Goal: Obtain resource: Download file/media

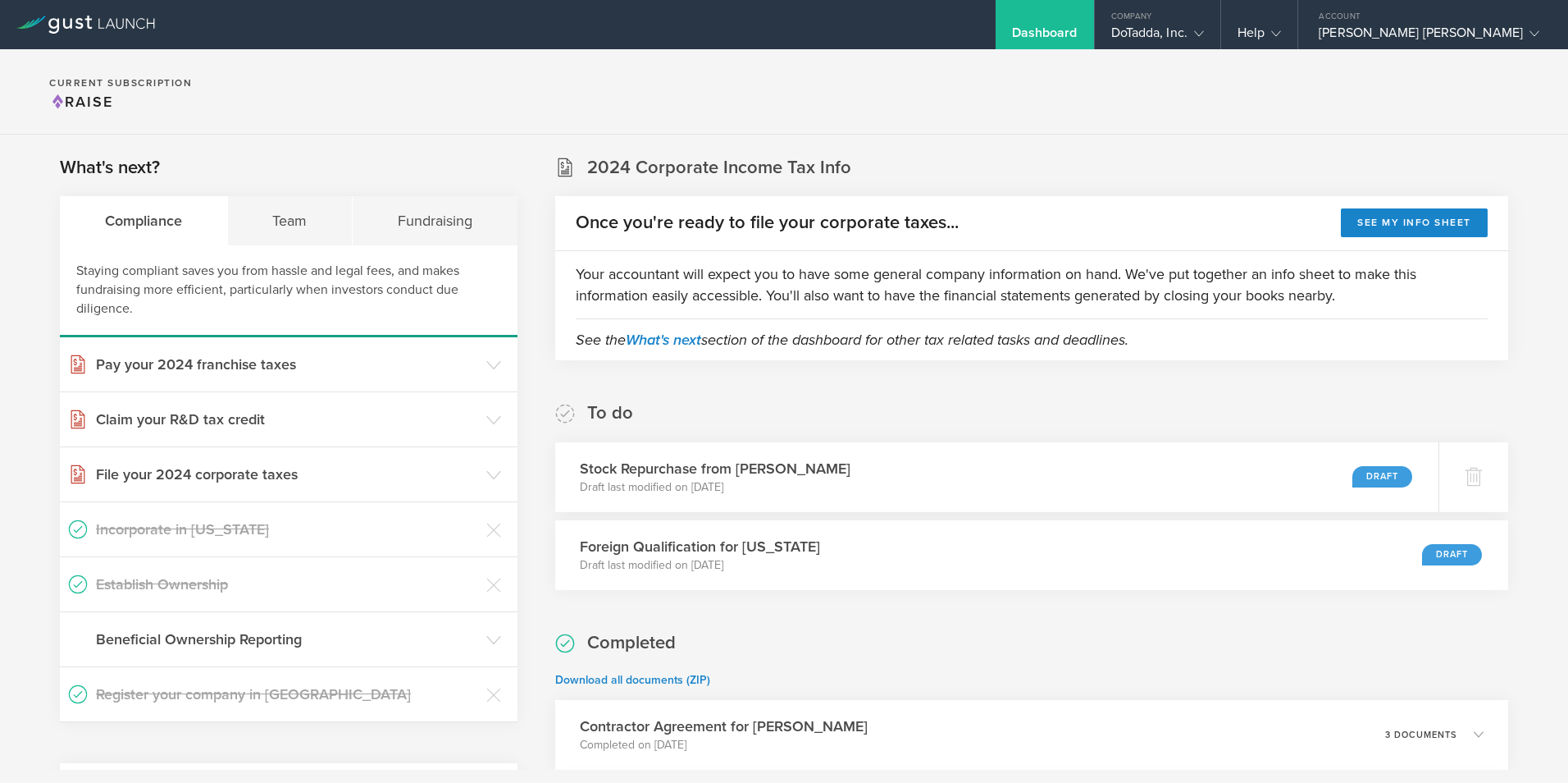
click at [824, 482] on p "Draft last modified on Jul 13, 2025" at bounding box center [709, 487] width 277 height 16
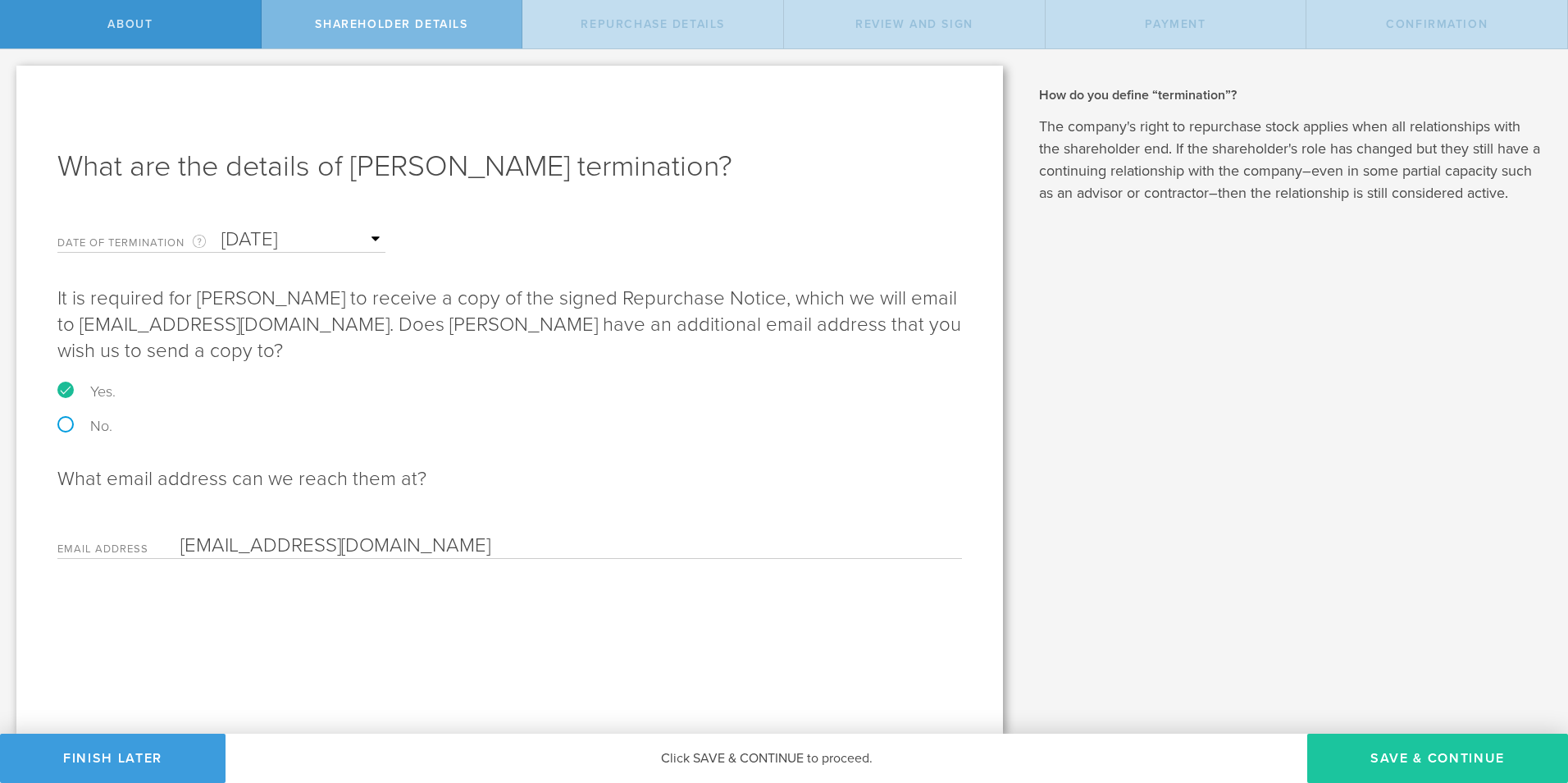
click at [1432, 762] on button "Save & Continue" at bounding box center [1438, 757] width 261 height 49
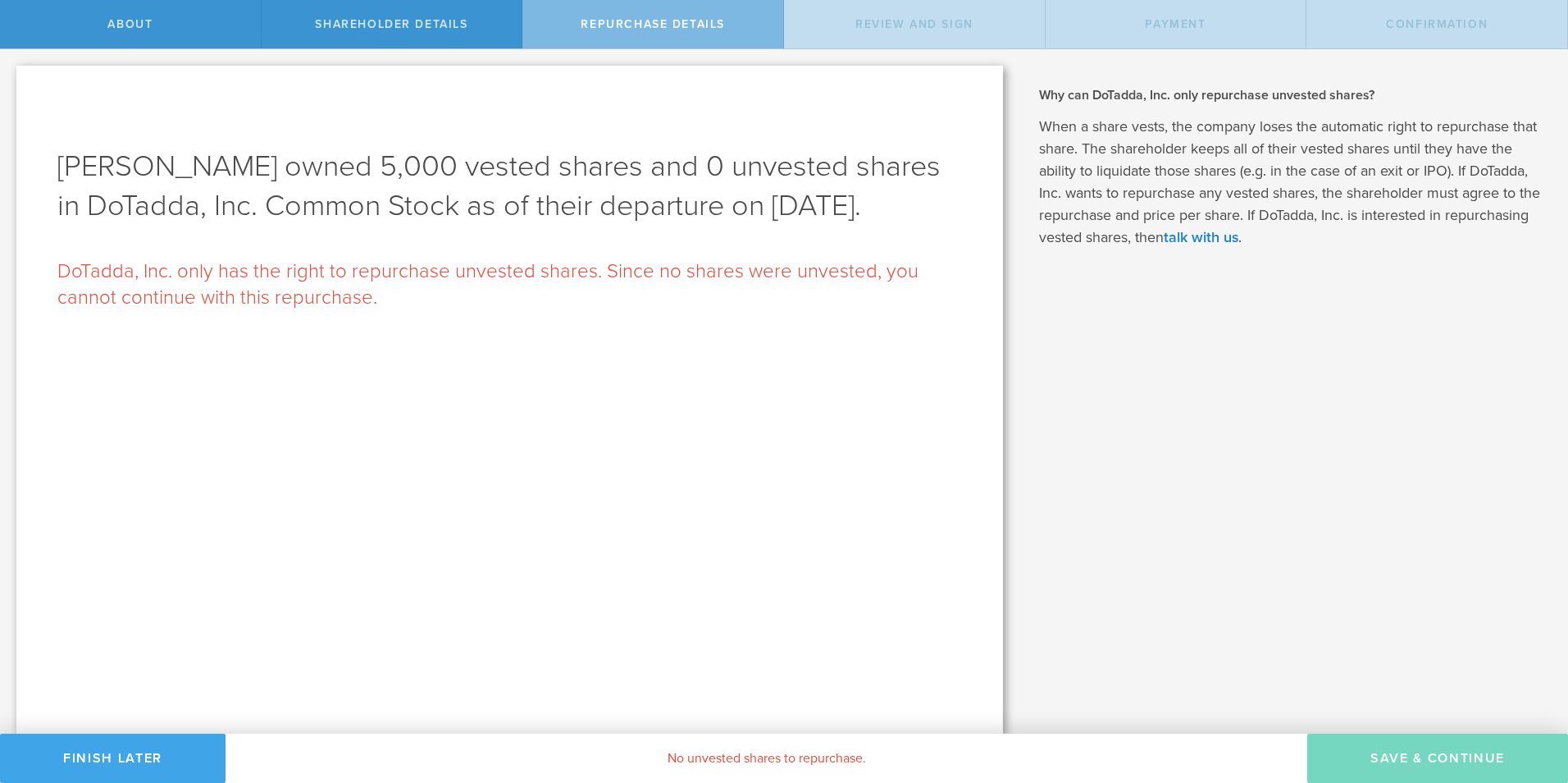
click at [97, 753] on button "Finish Later" at bounding box center [112, 757] width 225 height 49
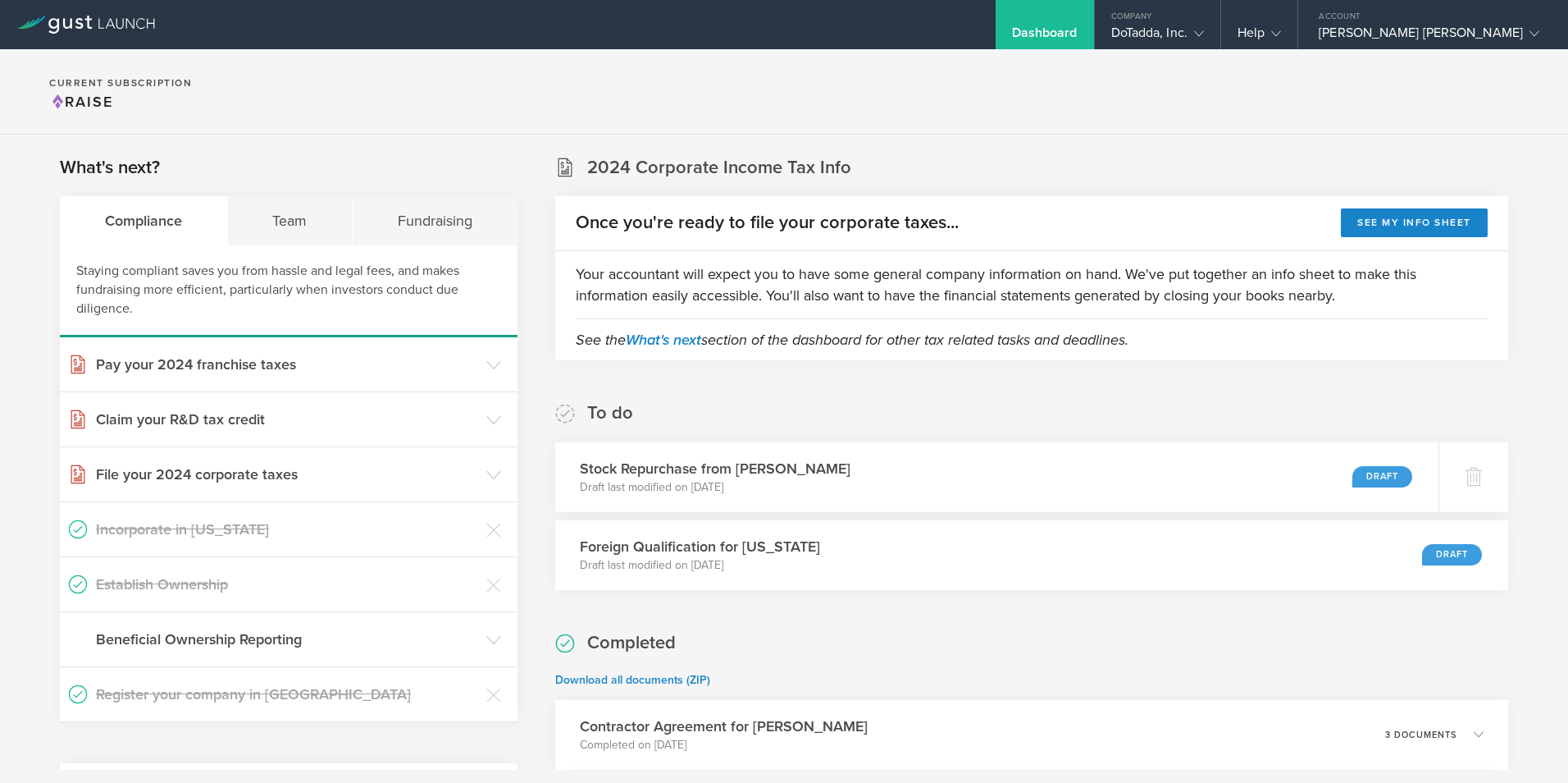
click at [808, 91] on section "Current Subscription Raise" at bounding box center [784, 92] width 1568 height 86
click at [592, 77] on section "Current Subscription Raise" at bounding box center [784, 92] width 1568 height 86
click at [1280, 30] on div "Help" at bounding box center [1259, 37] width 44 height 25
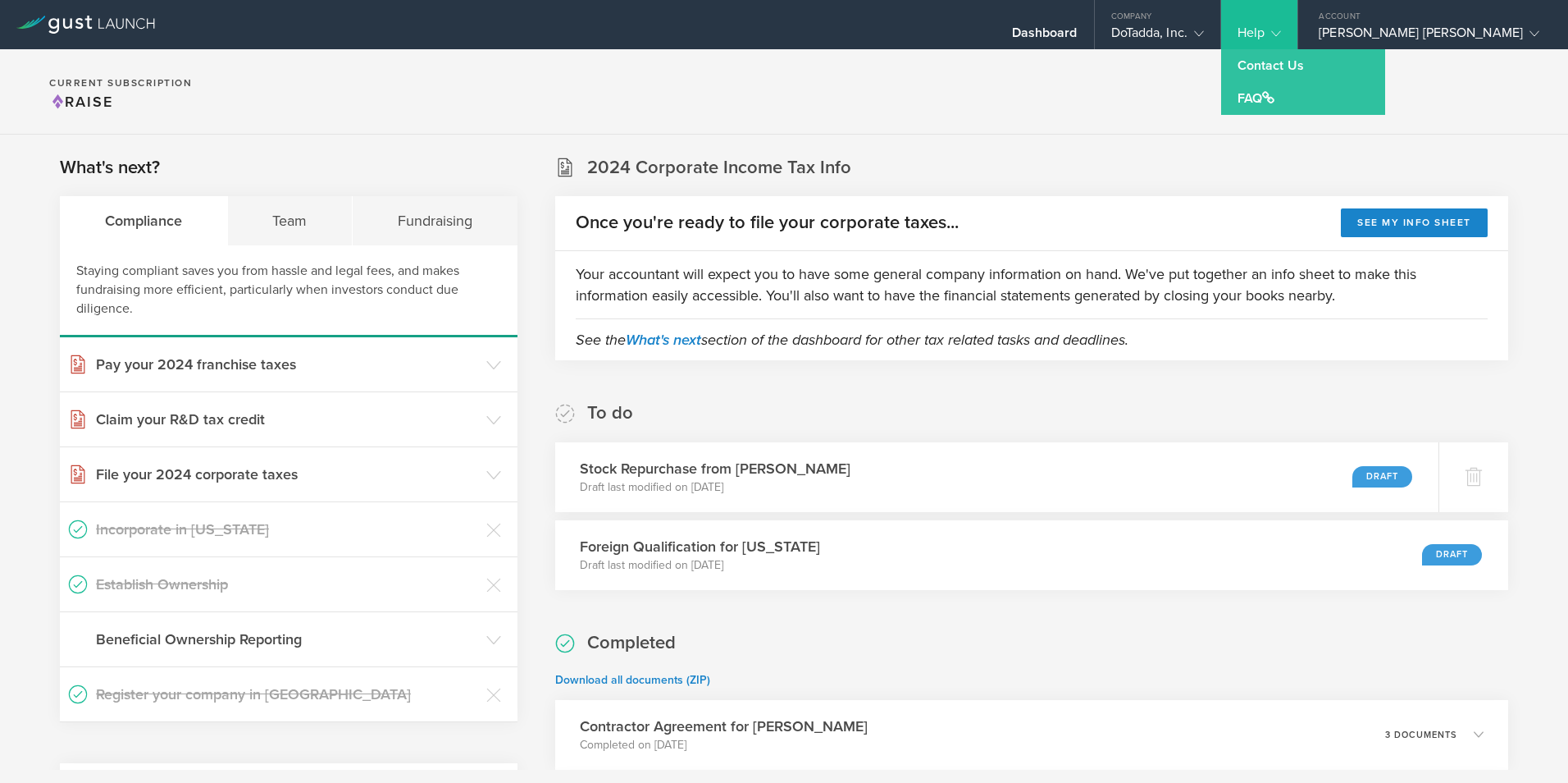
click at [948, 107] on section "Current Subscription Raise" at bounding box center [784, 92] width 1568 height 86
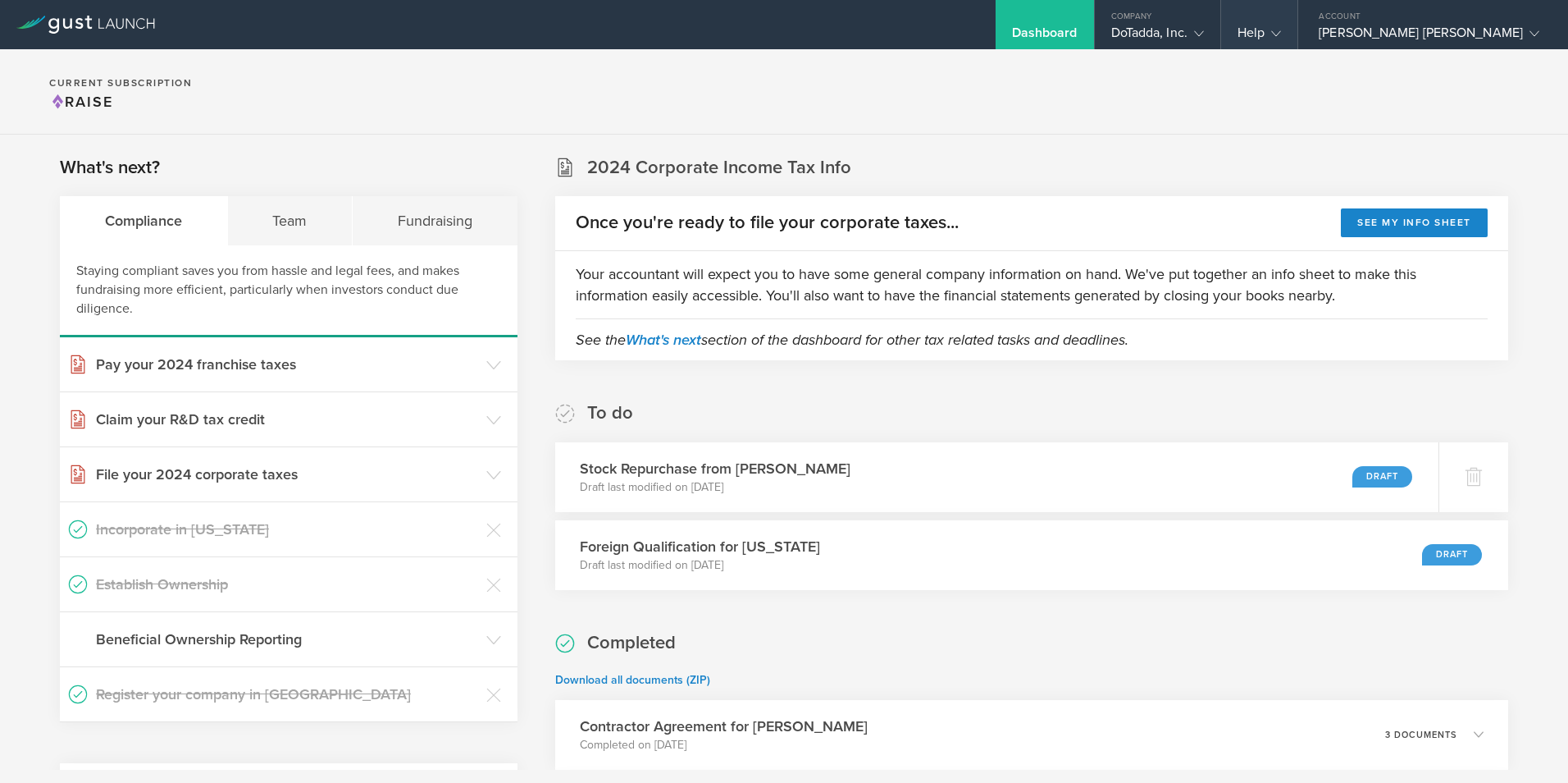
click at [1280, 34] on div "Help" at bounding box center [1259, 37] width 44 height 25
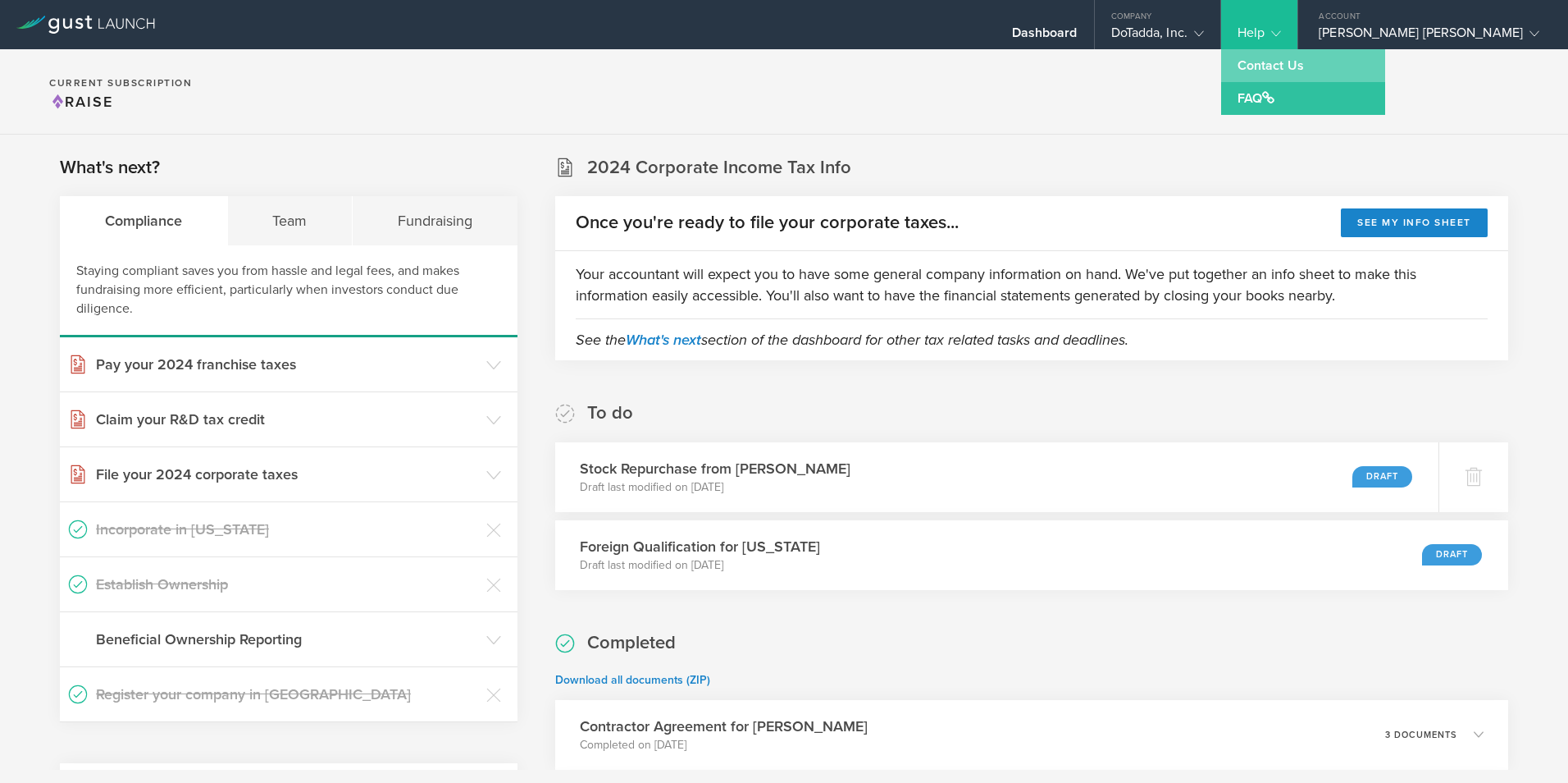
click at [1314, 67] on link "Contact Us" at bounding box center [1302, 65] width 164 height 33
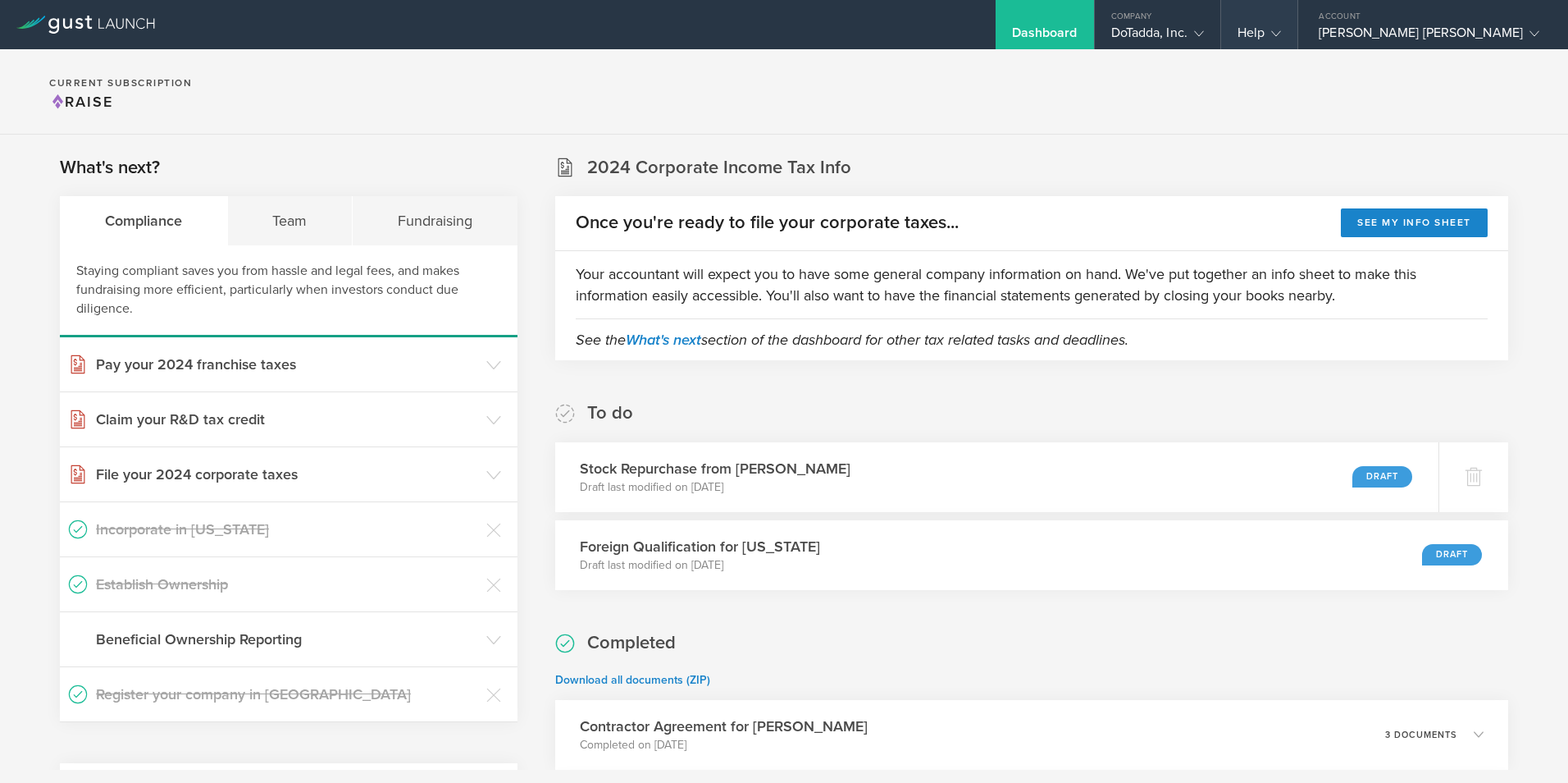
click at [1280, 26] on div "Help" at bounding box center [1259, 37] width 44 height 25
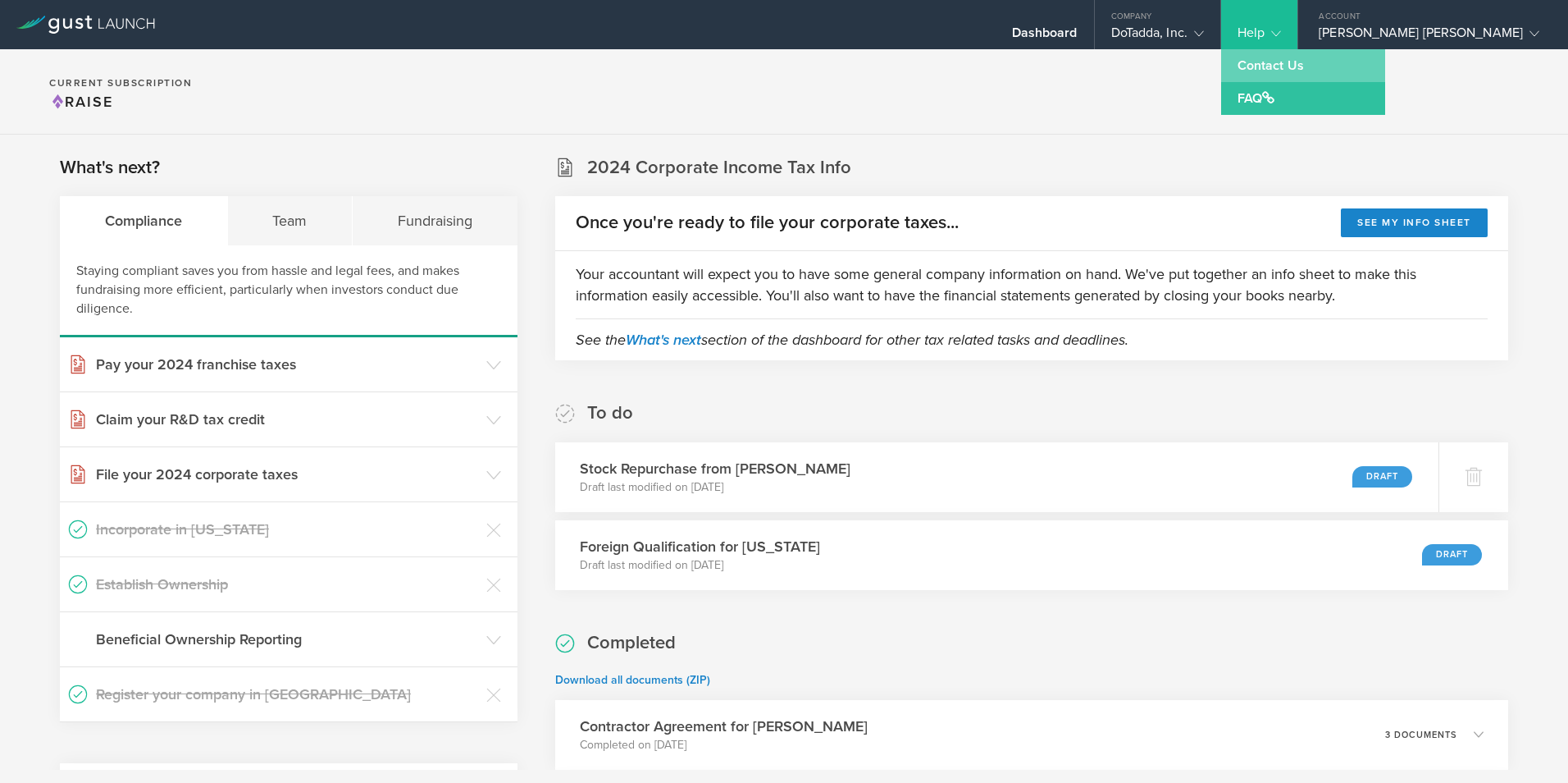
click at [1324, 68] on link "Contact Us" at bounding box center [1302, 65] width 164 height 33
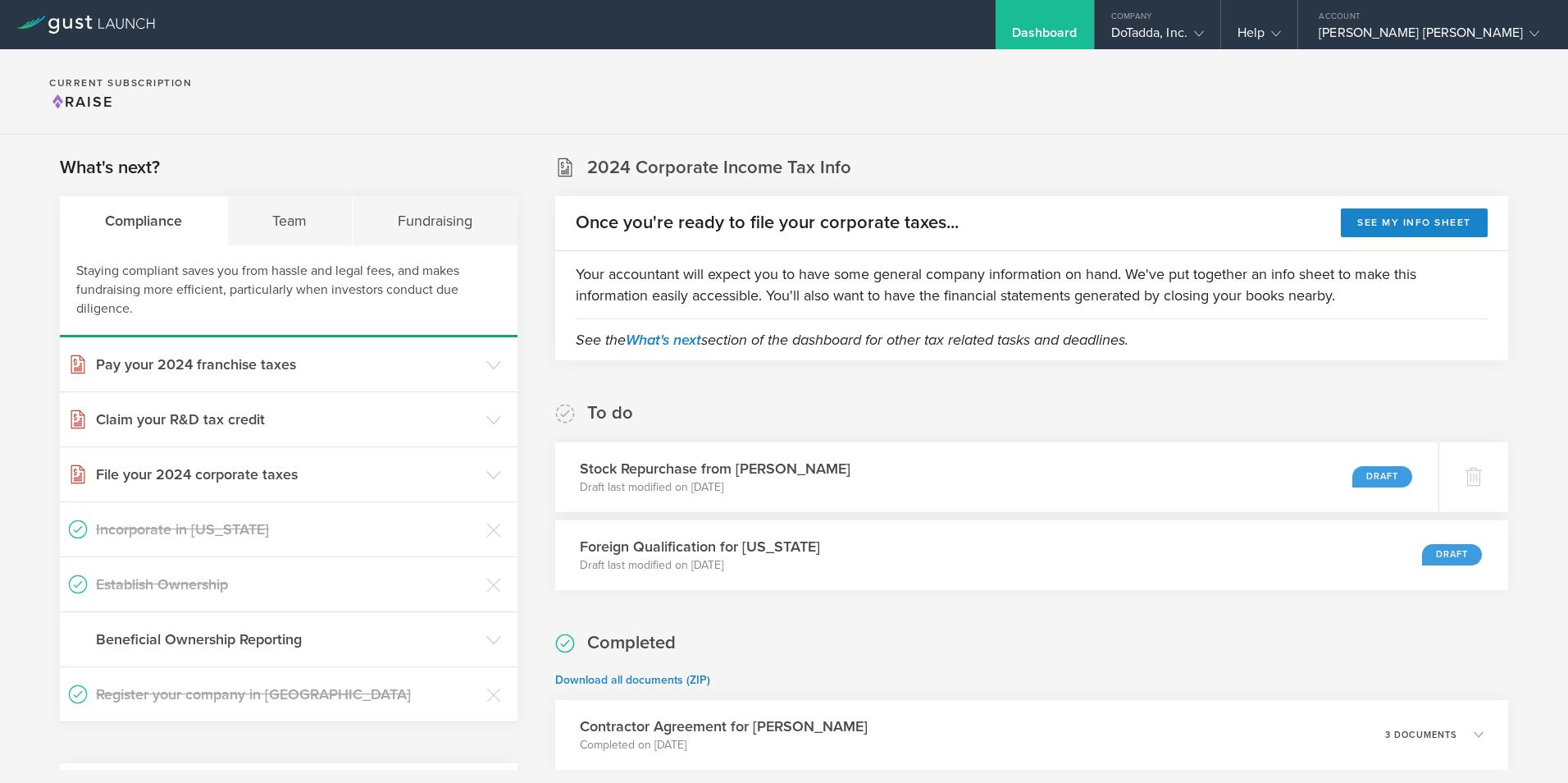
click at [967, 120] on section "Current Subscription Raise" at bounding box center [784, 92] width 1568 height 86
click at [302, 211] on div "Team" at bounding box center [291, 220] width 125 height 49
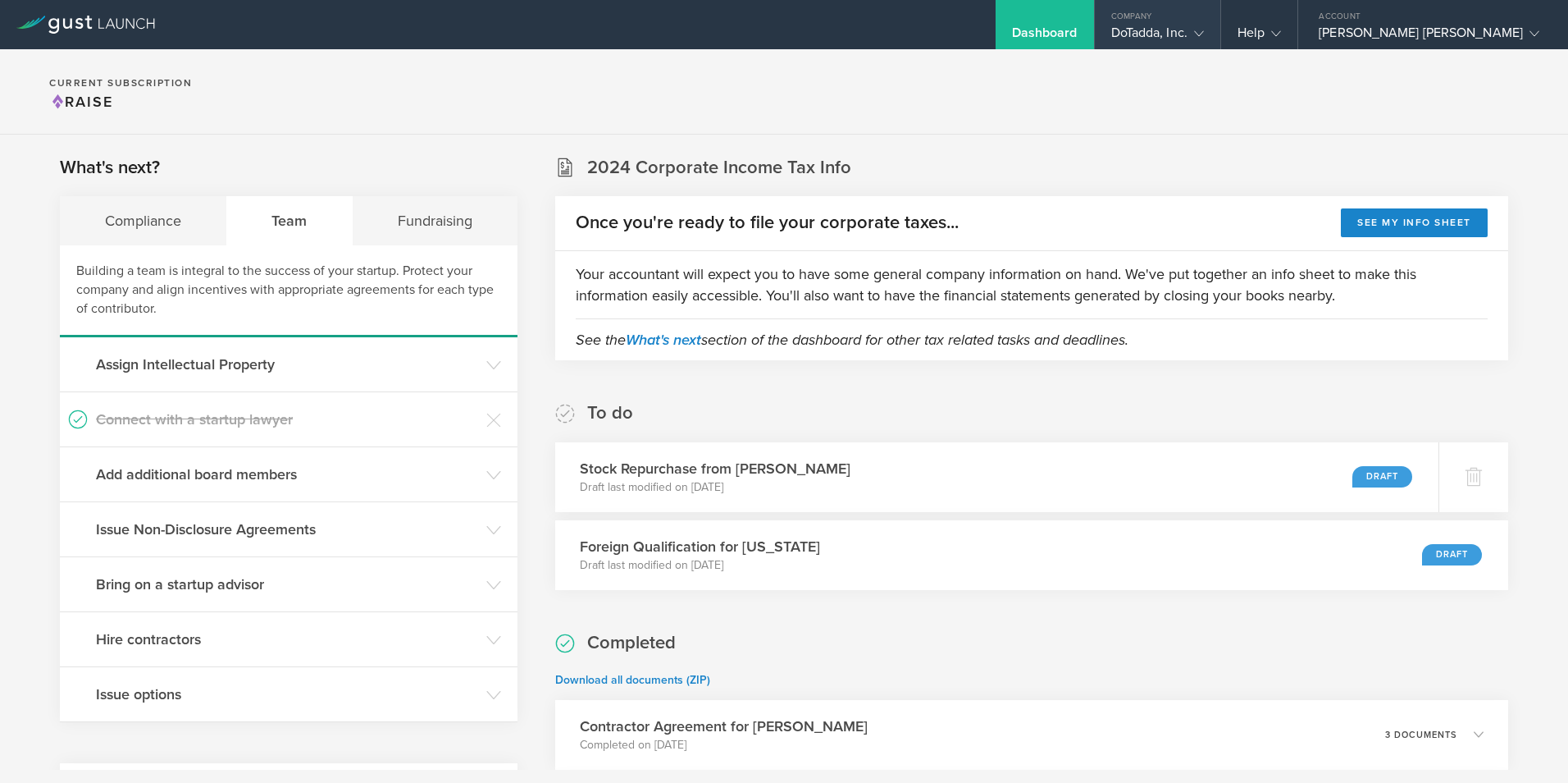
click at [1211, 20] on div "Company" at bounding box center [1157, 12] width 125 height 25
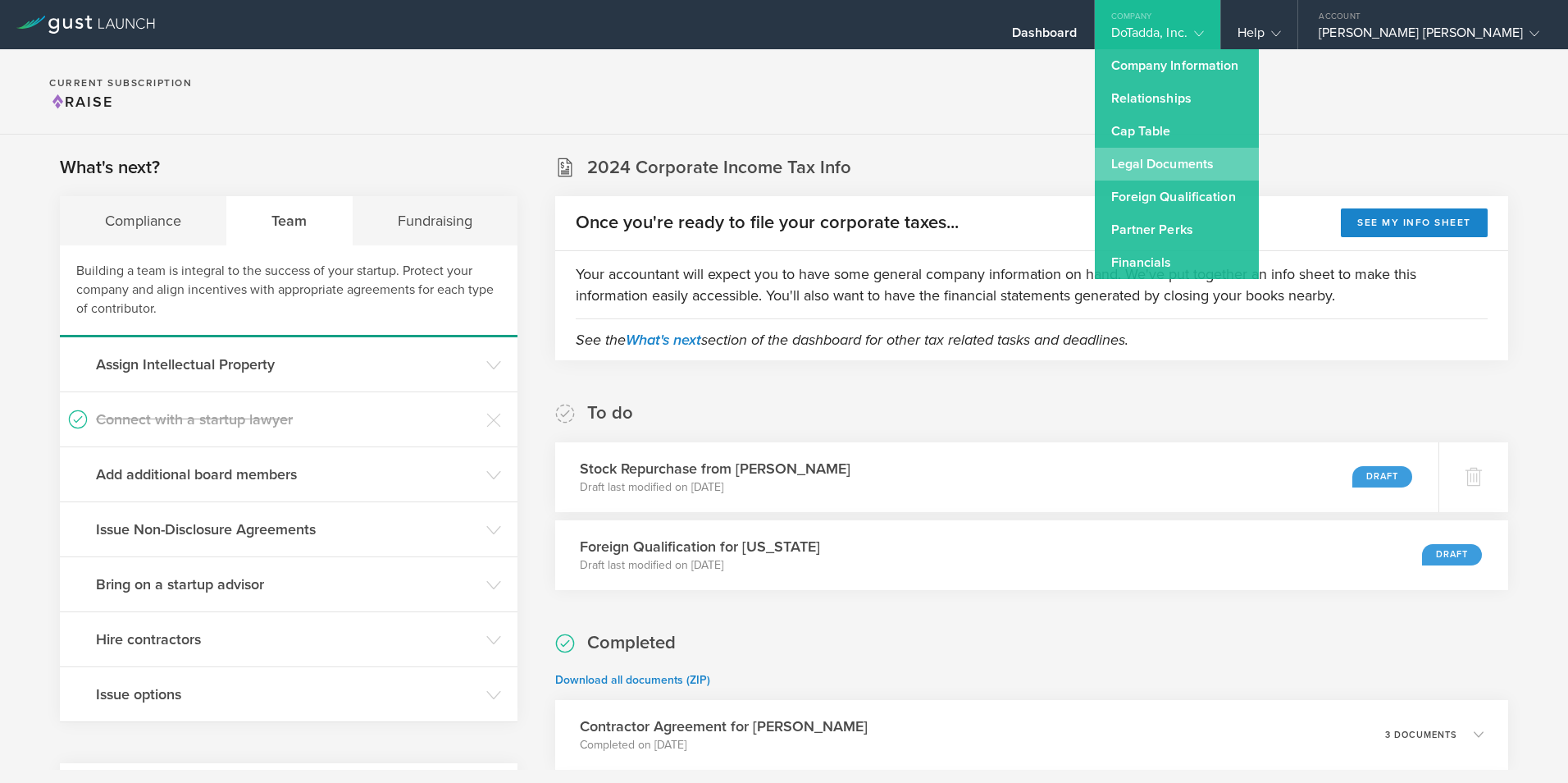
click at [1220, 165] on link "Legal Documents" at bounding box center [1176, 163] width 164 height 33
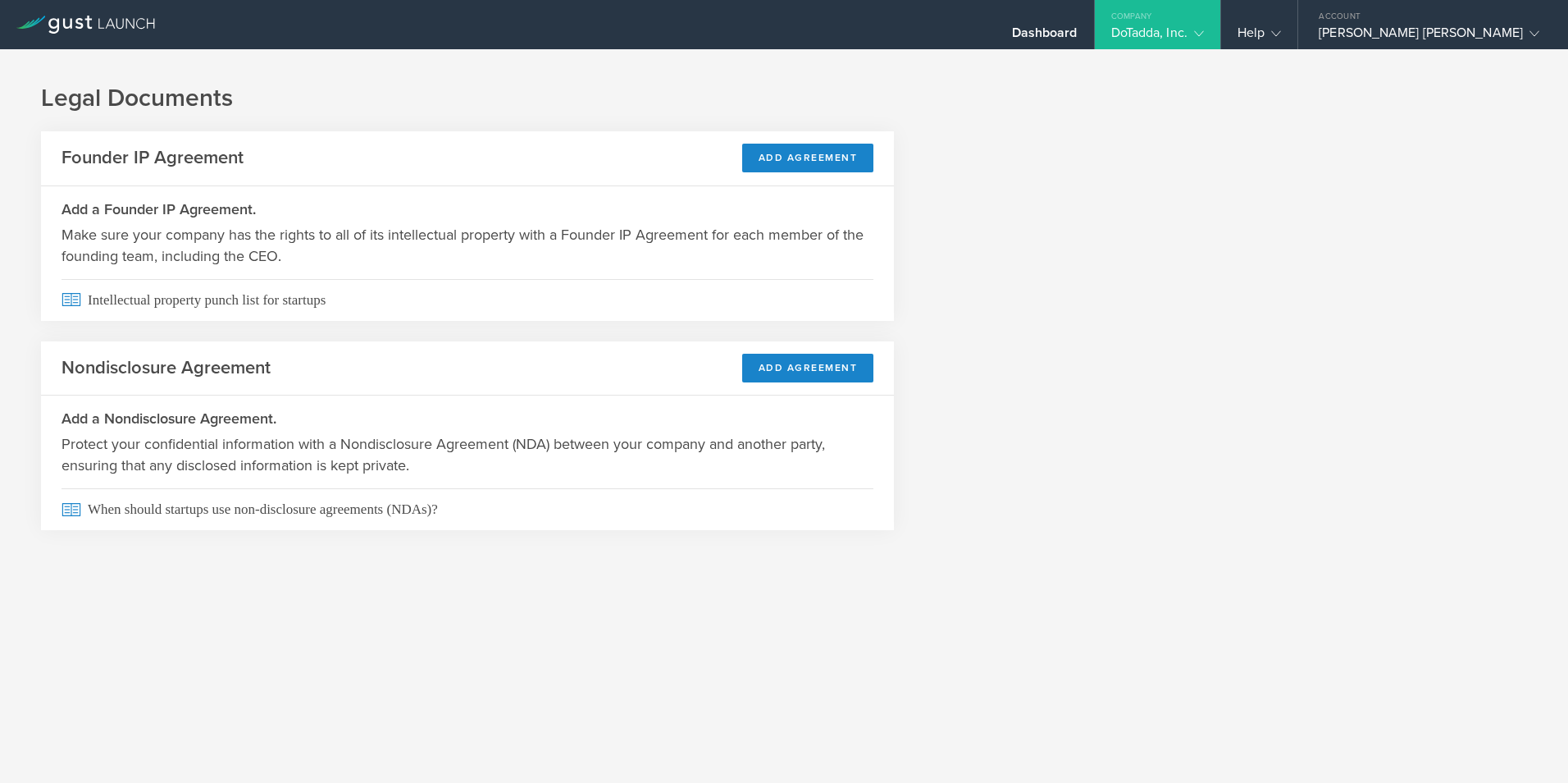
click at [1204, 27] on div "DoTadda, Inc." at bounding box center [1157, 37] width 93 height 25
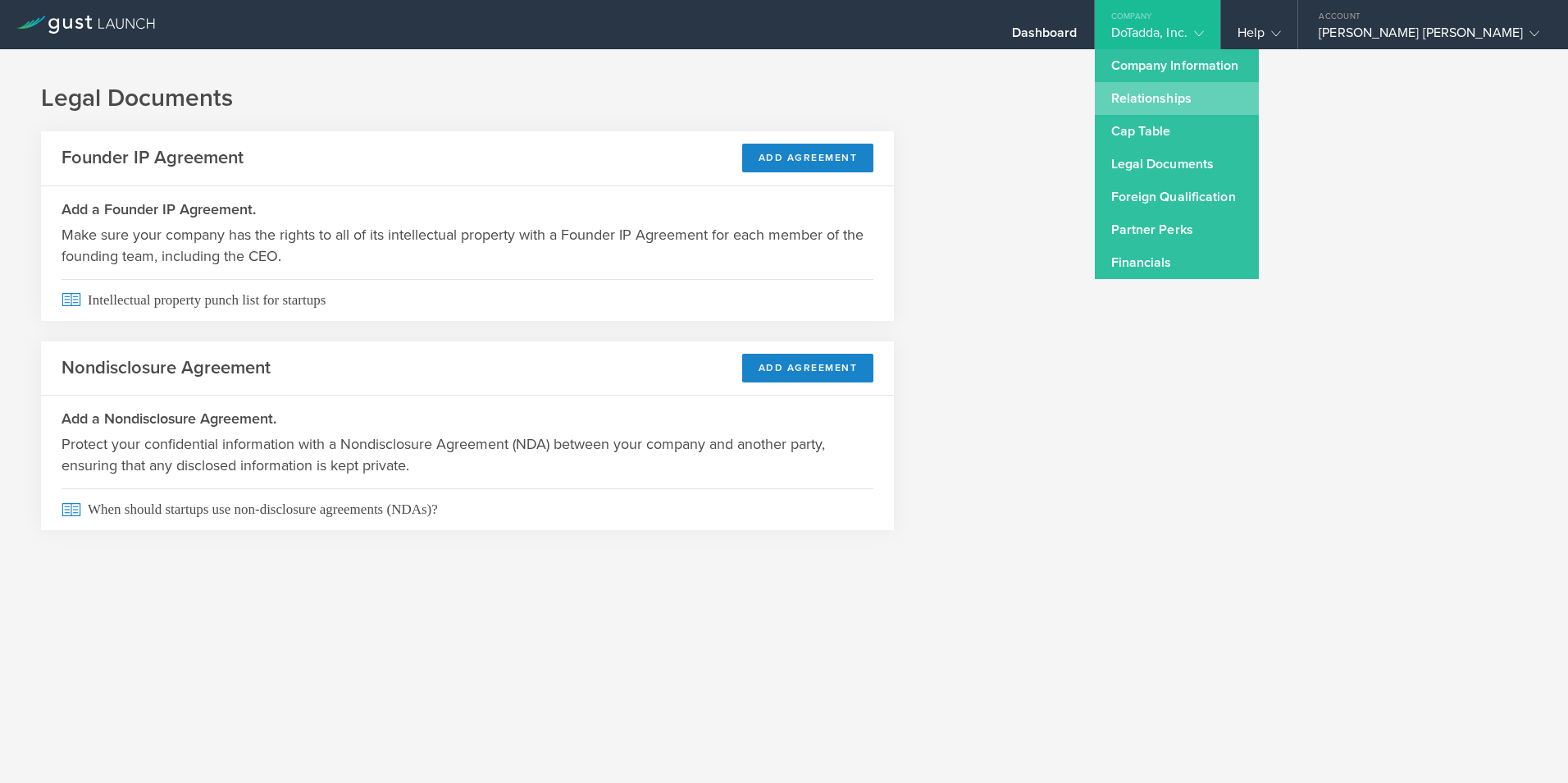
click at [1223, 98] on link "Relationships" at bounding box center [1176, 98] width 164 height 33
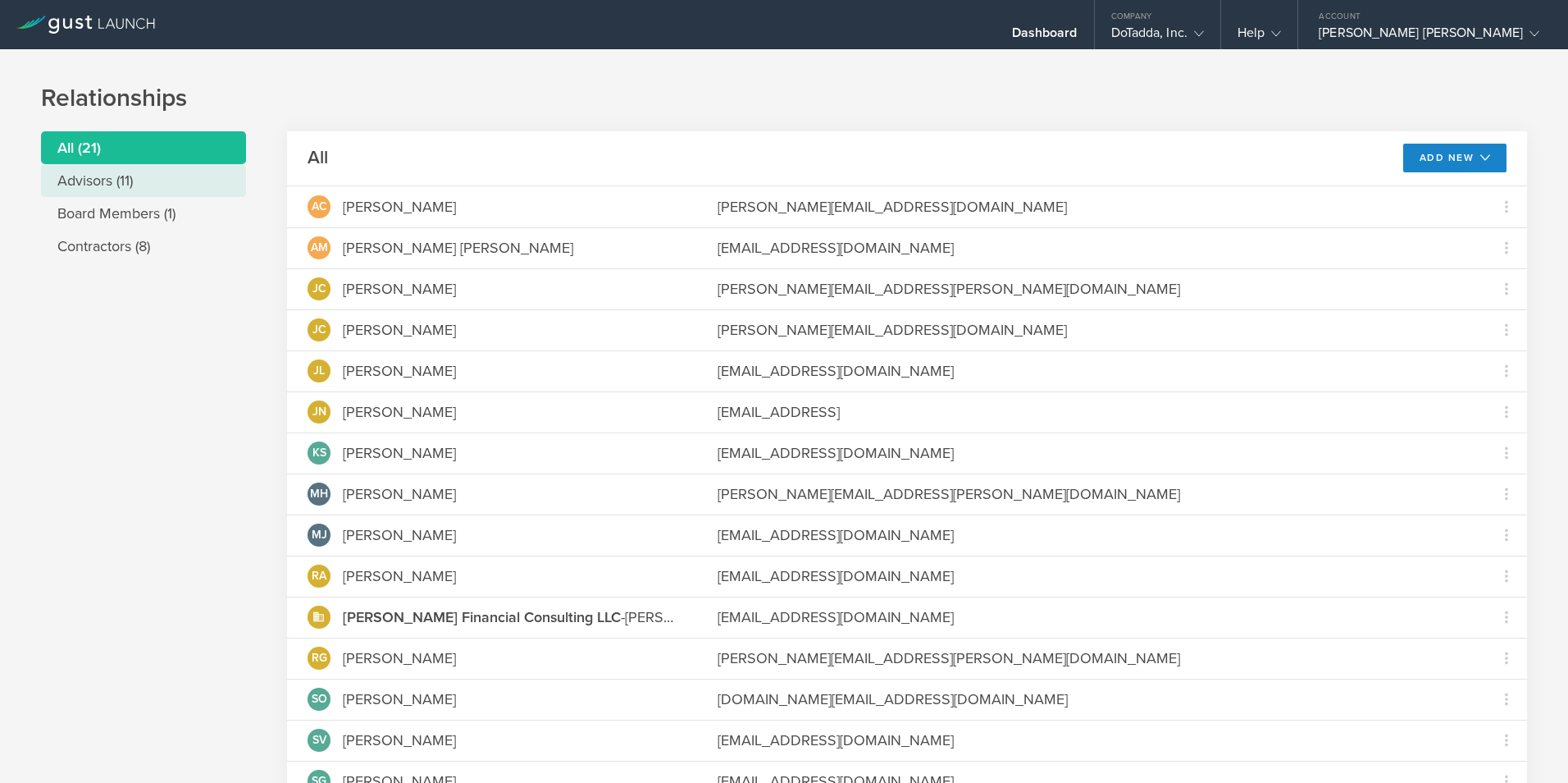
click at [96, 181] on li "Advisors (11)" at bounding box center [143, 180] width 205 height 33
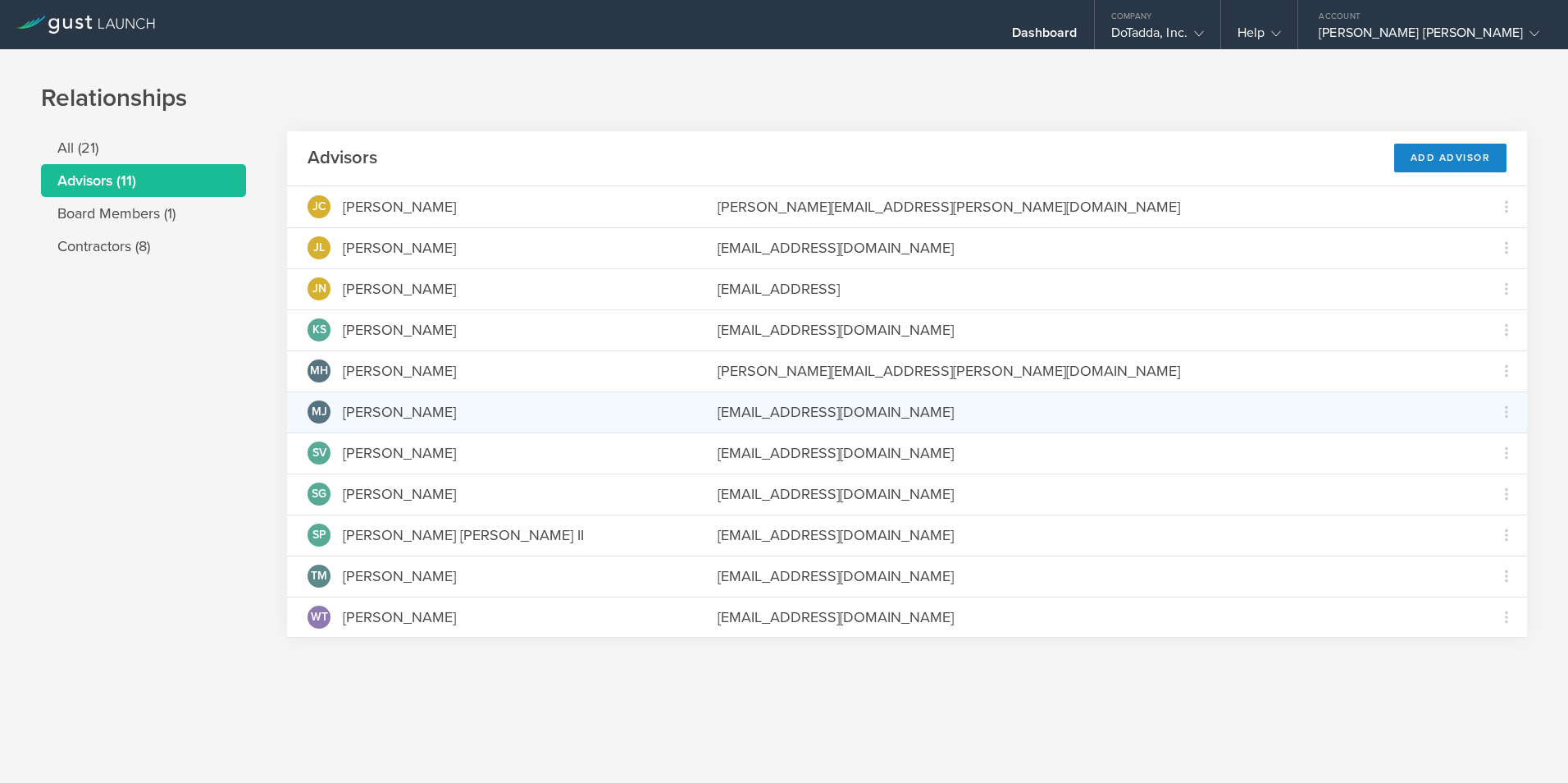
click at [615, 419] on div "[PERSON_NAME] [PERSON_NAME]" at bounding box center [492, 411] width 369 height 23
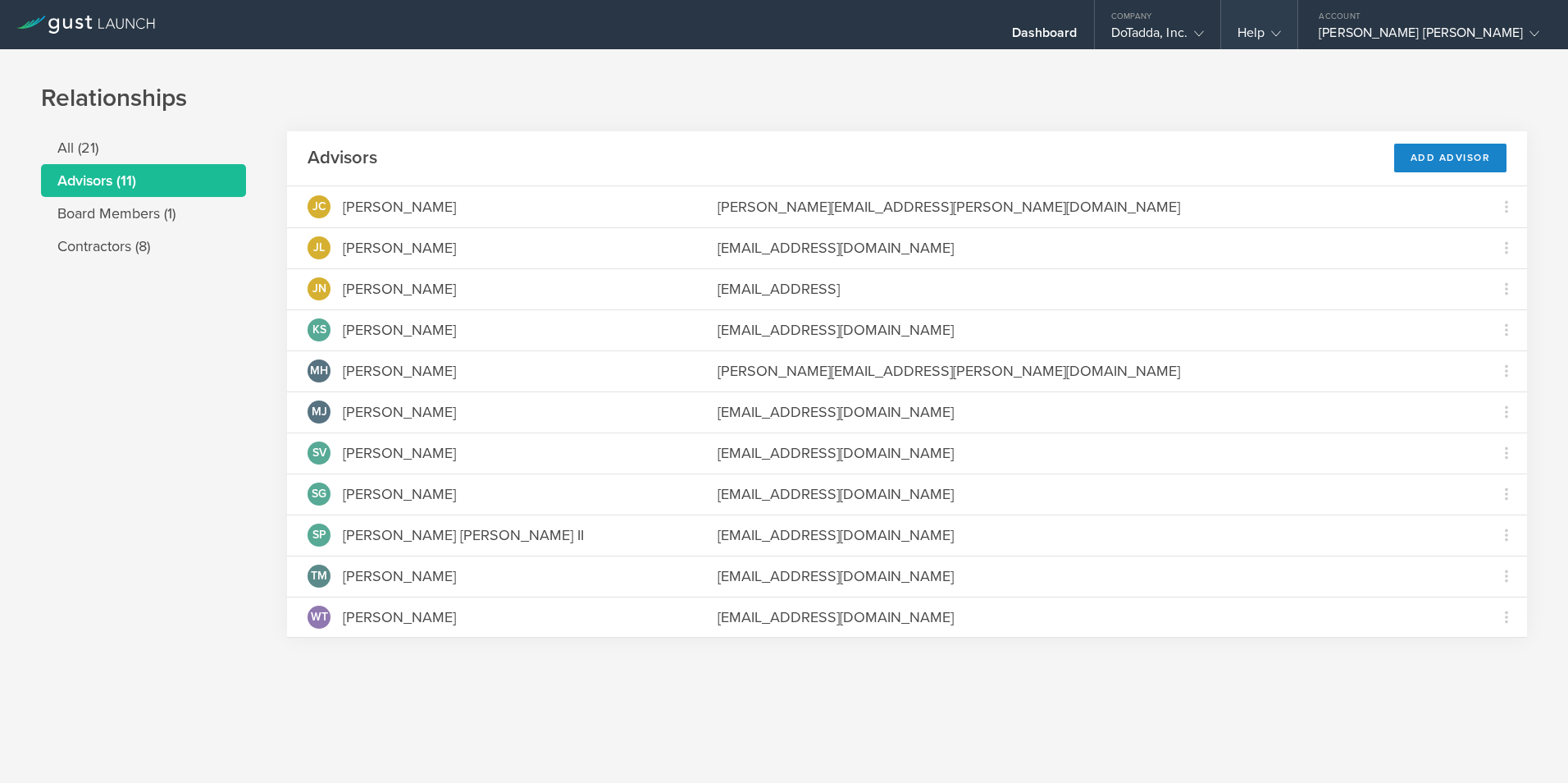
click at [1280, 25] on div "Help" at bounding box center [1259, 37] width 44 height 25
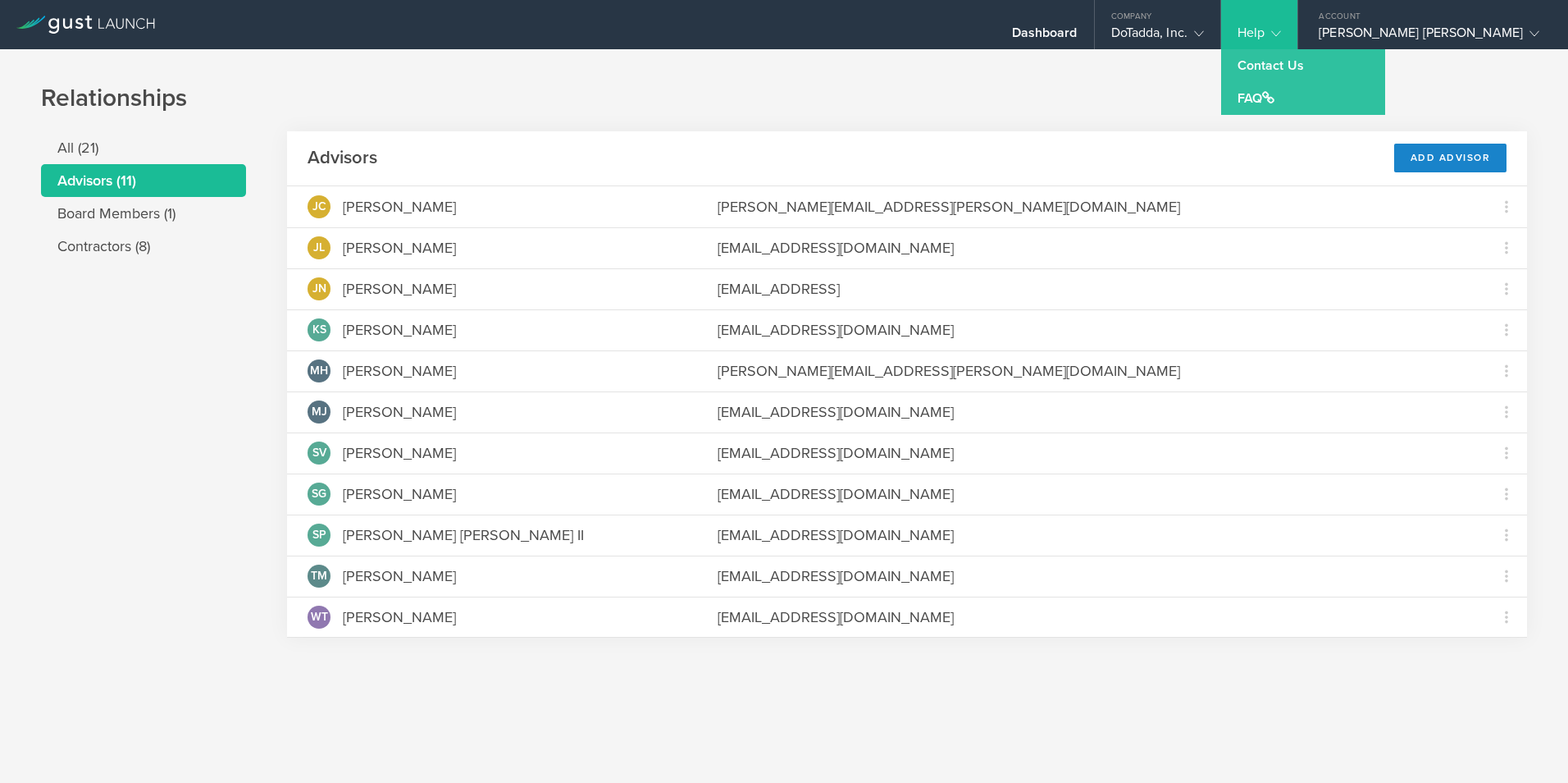
click at [1141, 76] on div "Relationships All (21) Advisors (11) Board Members (1) Contractors (8) Advisors…" at bounding box center [784, 374] width 1568 height 650
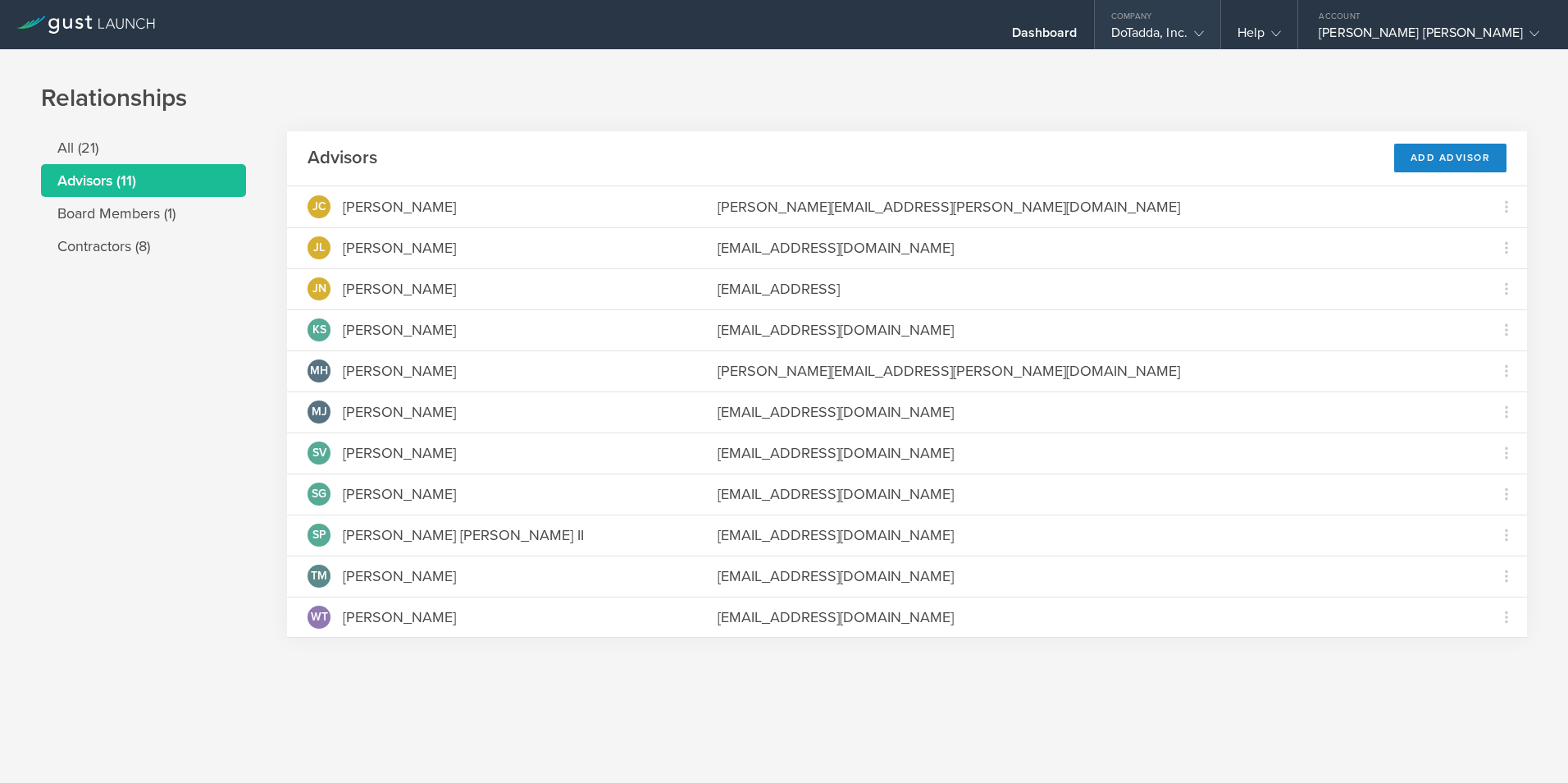
click at [1196, 29] on div "DoTadda, Inc." at bounding box center [1157, 37] width 93 height 25
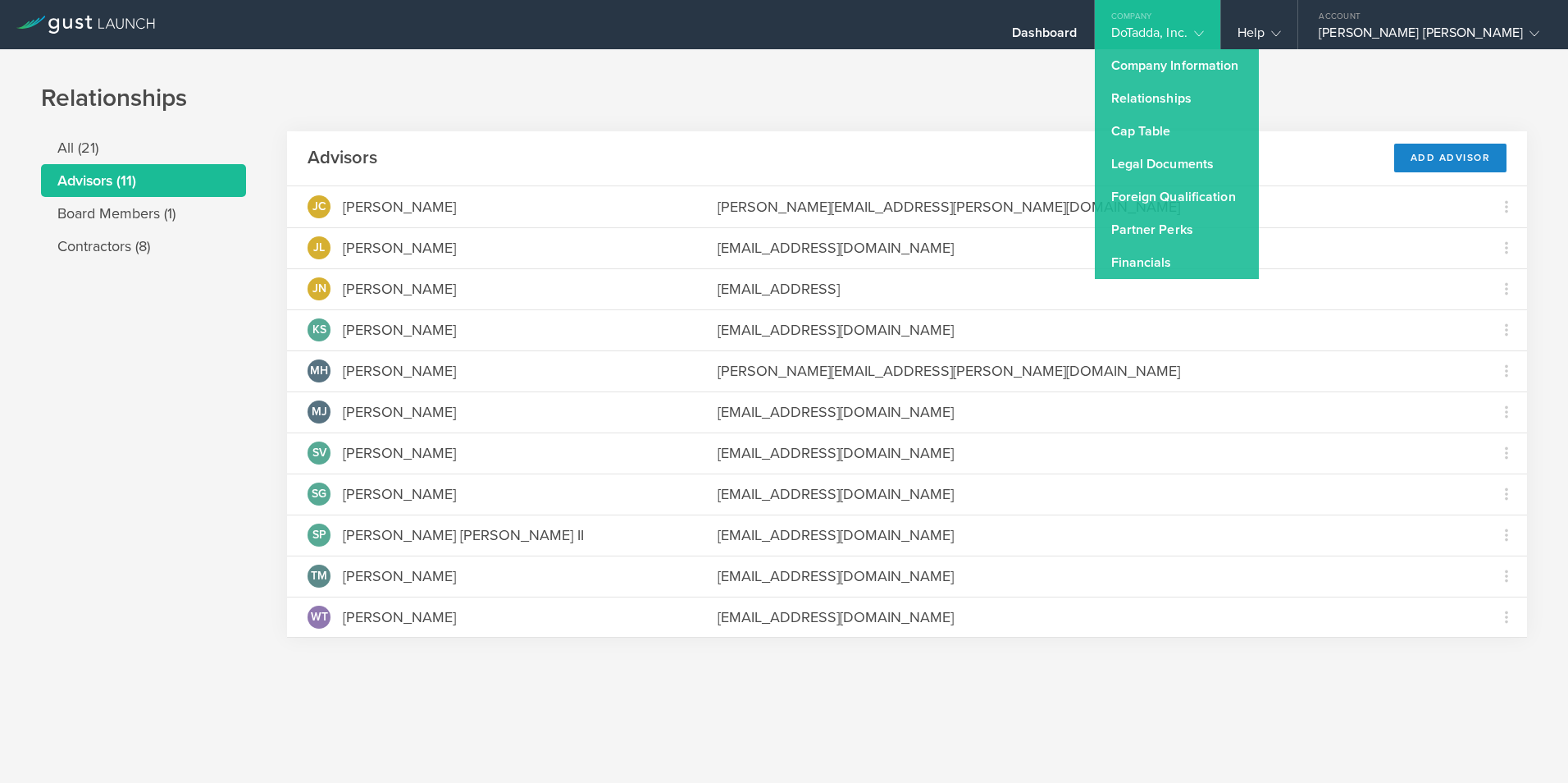
click at [1061, 97] on h1 "Relationships" at bounding box center [784, 98] width 1485 height 33
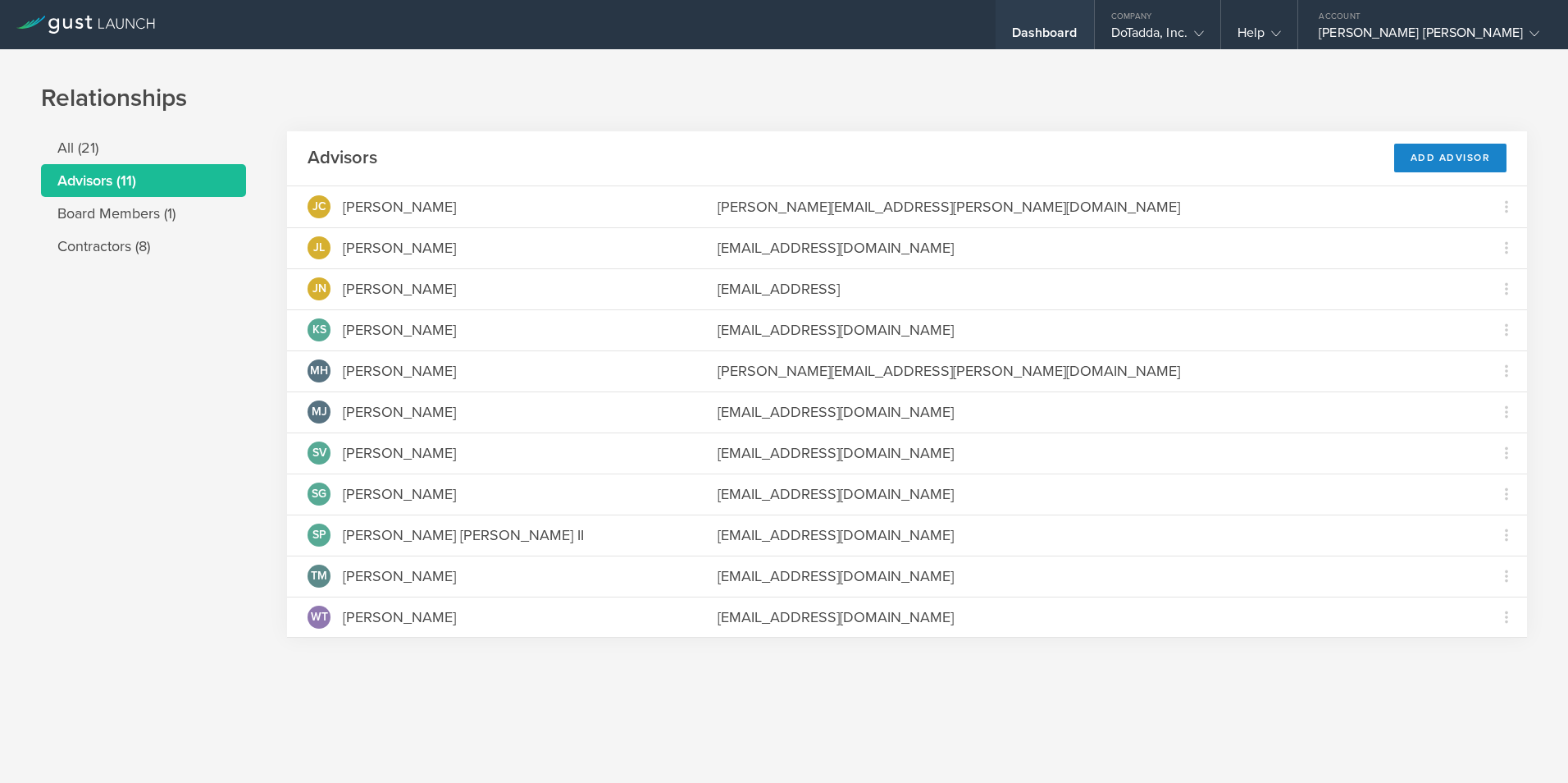
click at [1077, 36] on div "Dashboard" at bounding box center [1044, 37] width 66 height 25
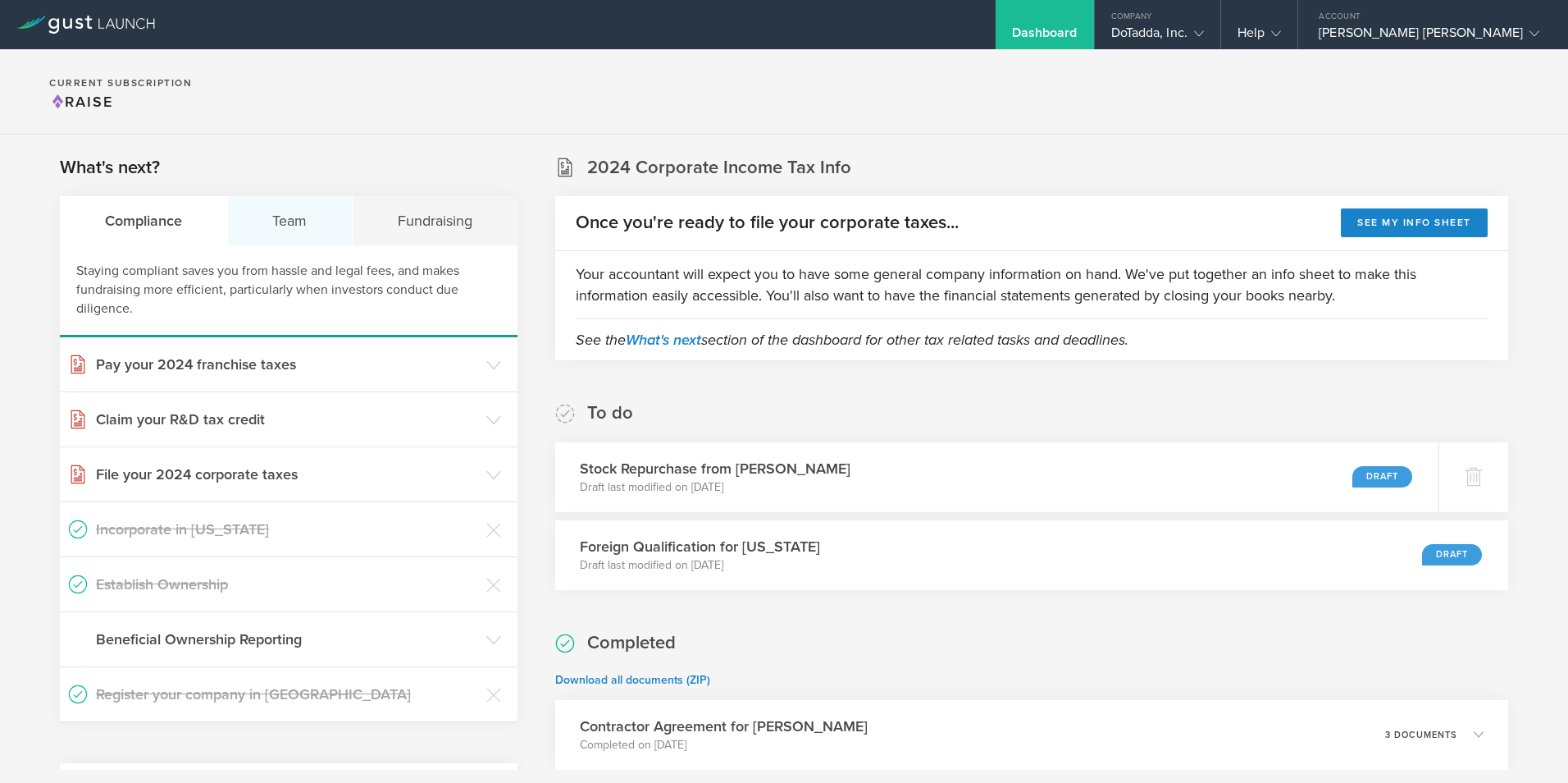
click at [289, 220] on div "Team" at bounding box center [291, 220] width 125 height 49
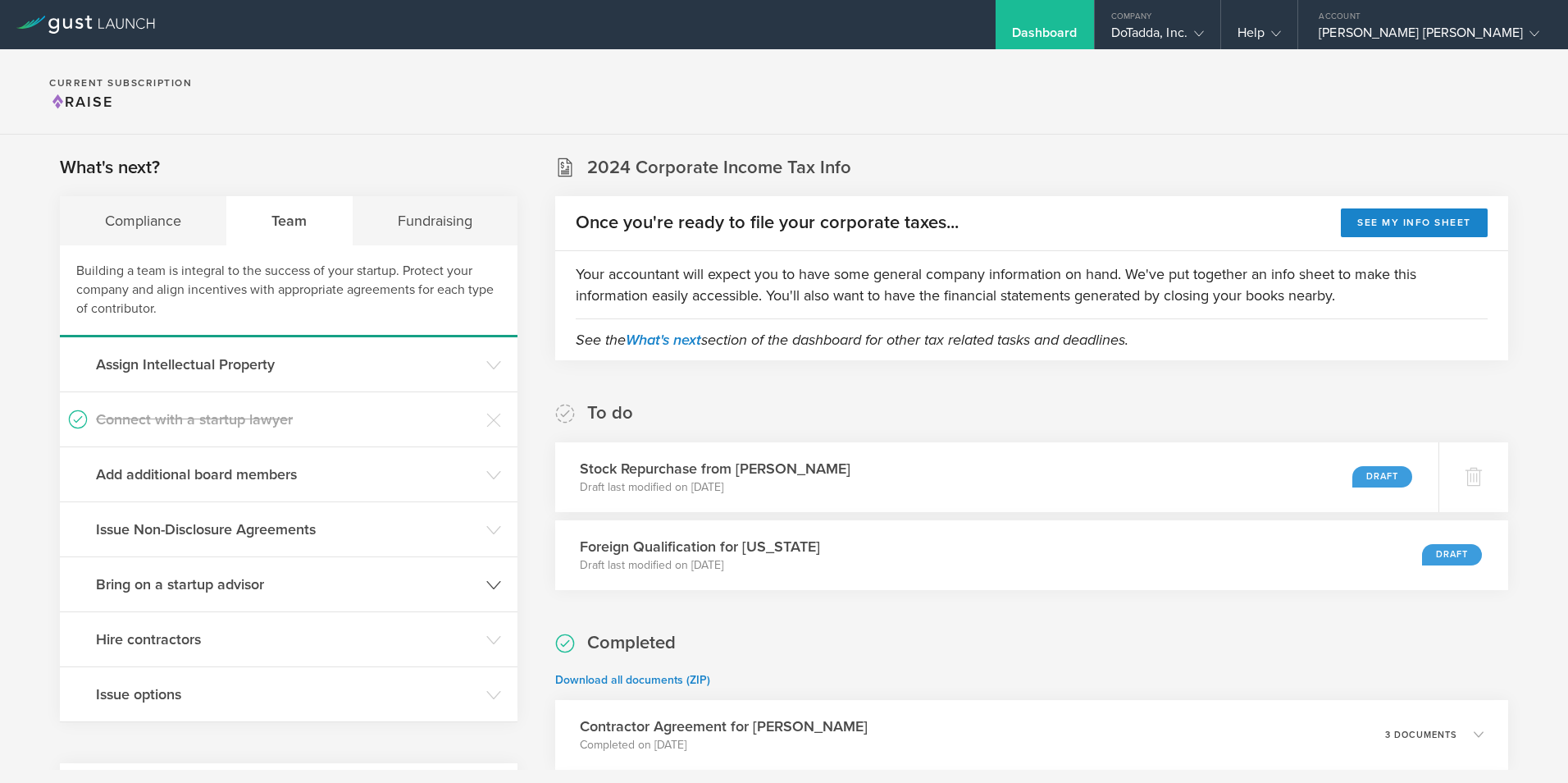
click at [357, 579] on h3 "Bring on a startup advisor" at bounding box center [287, 584] width 382 height 21
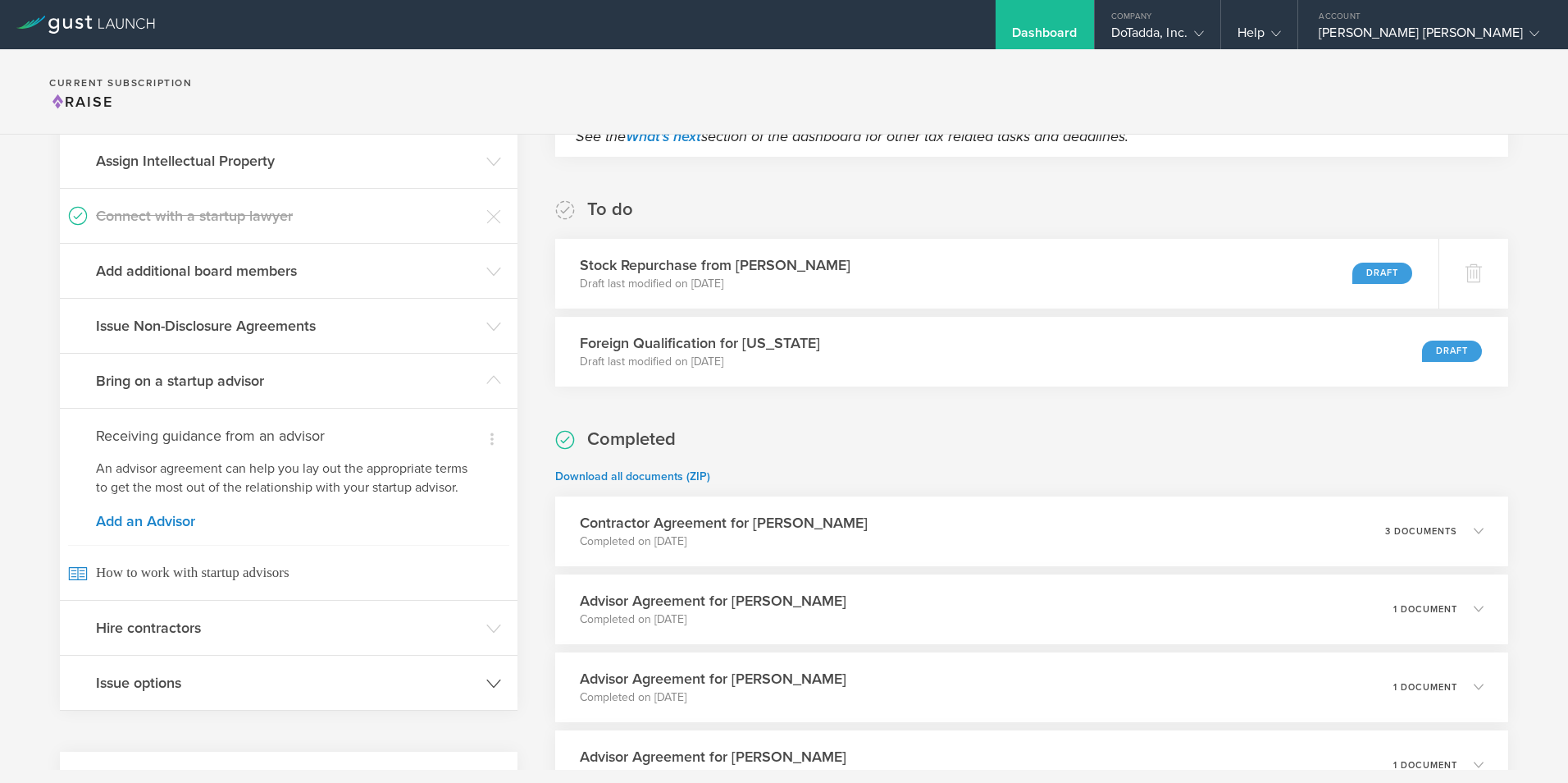
scroll to position [328, 0]
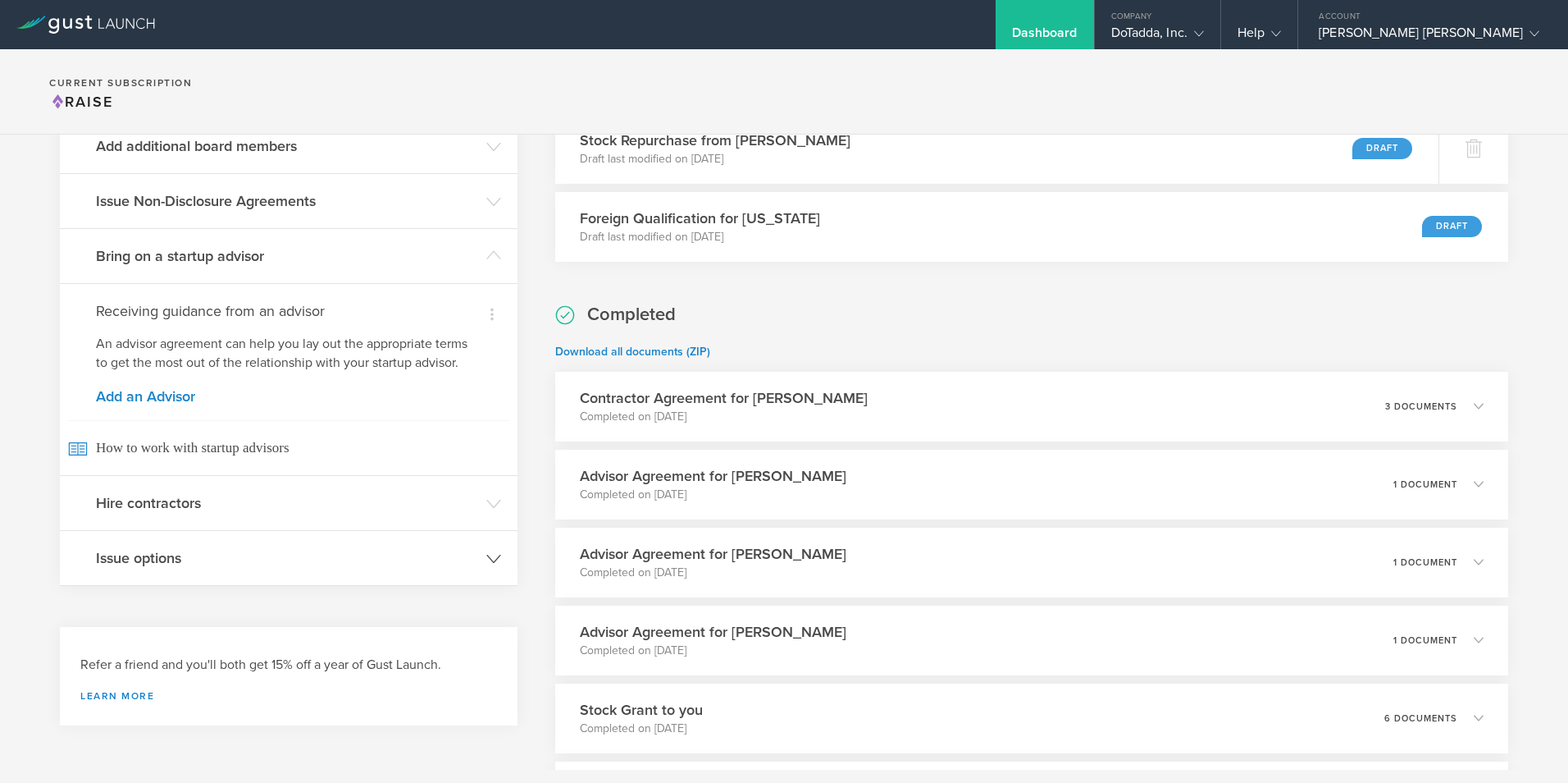
click at [312, 562] on h3 "Issue options" at bounding box center [287, 557] width 382 height 21
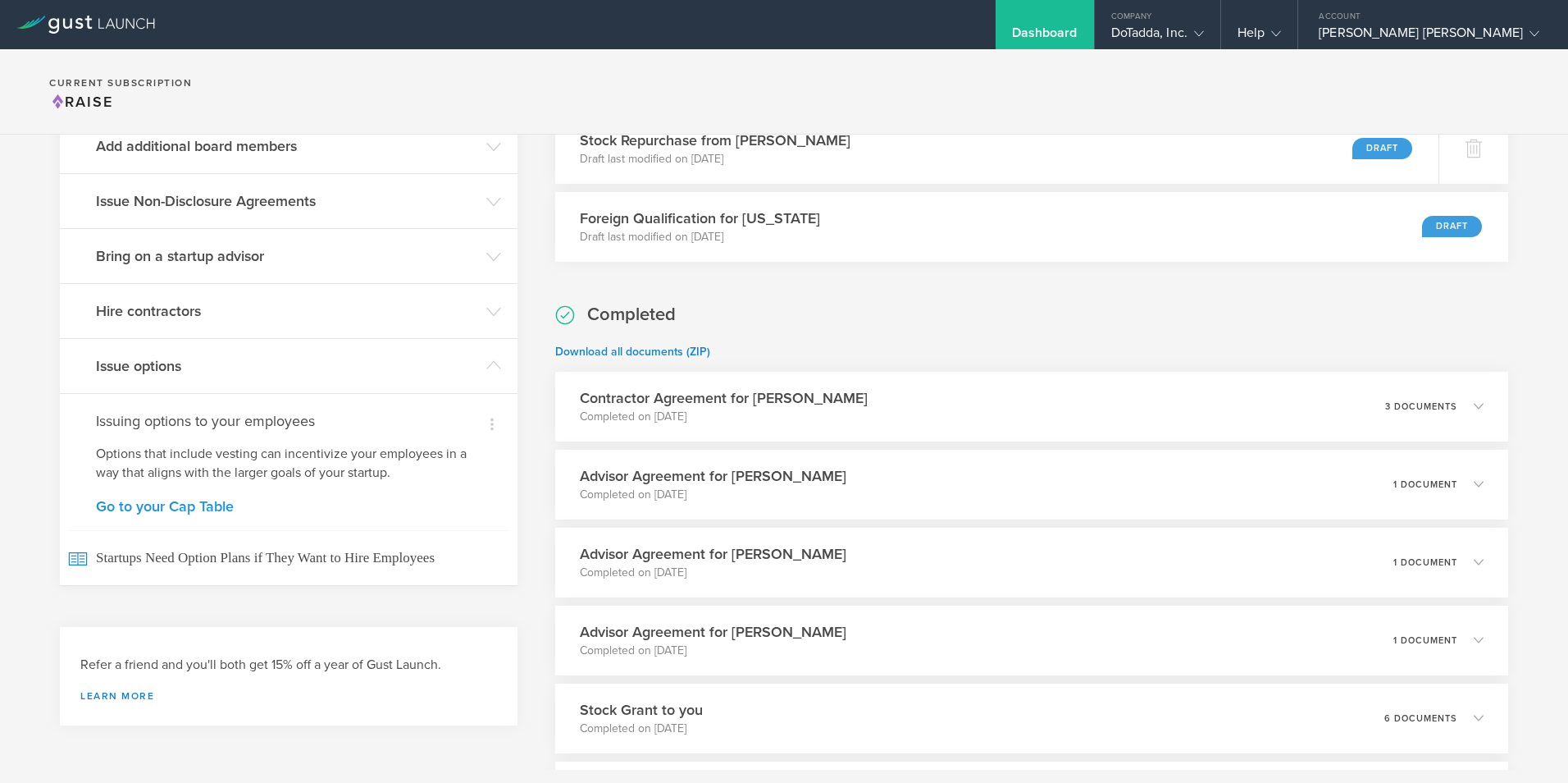
click at [281, 508] on link "Go to your Cap Table" at bounding box center [288, 506] width 385 height 15
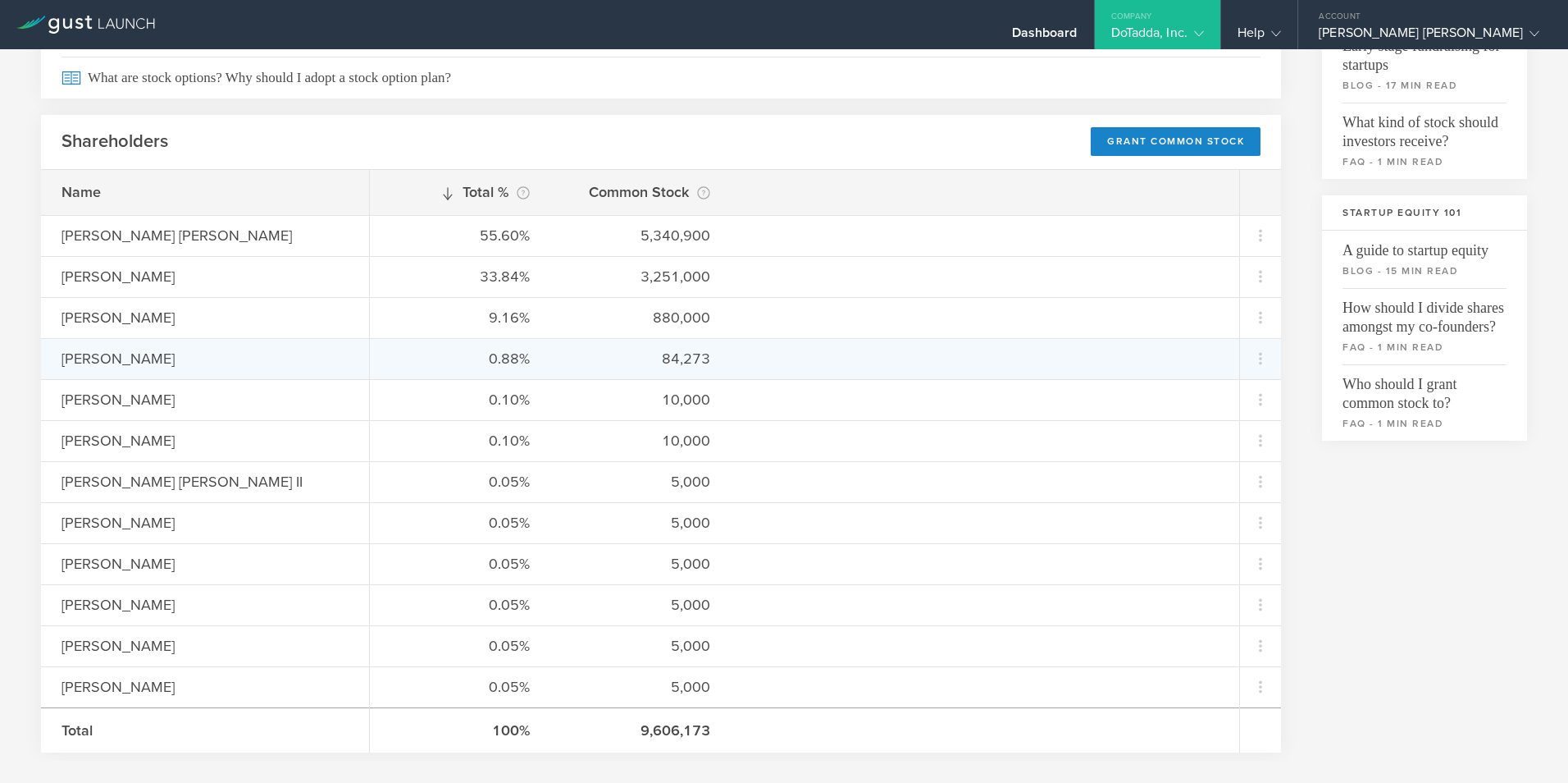
scroll to position [401, 0]
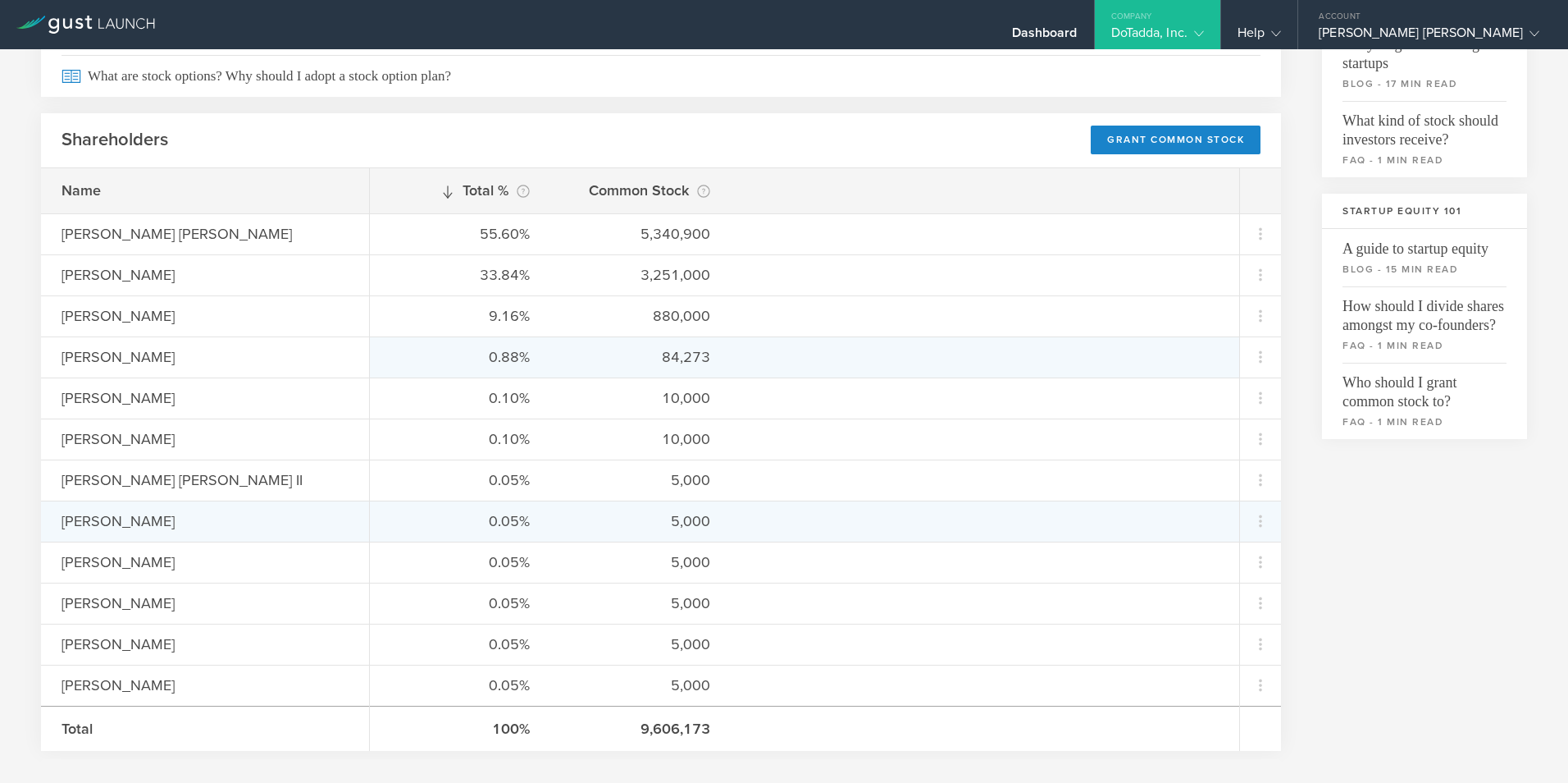
click at [587, 516] on div "5,000" at bounding box center [640, 520] width 139 height 21
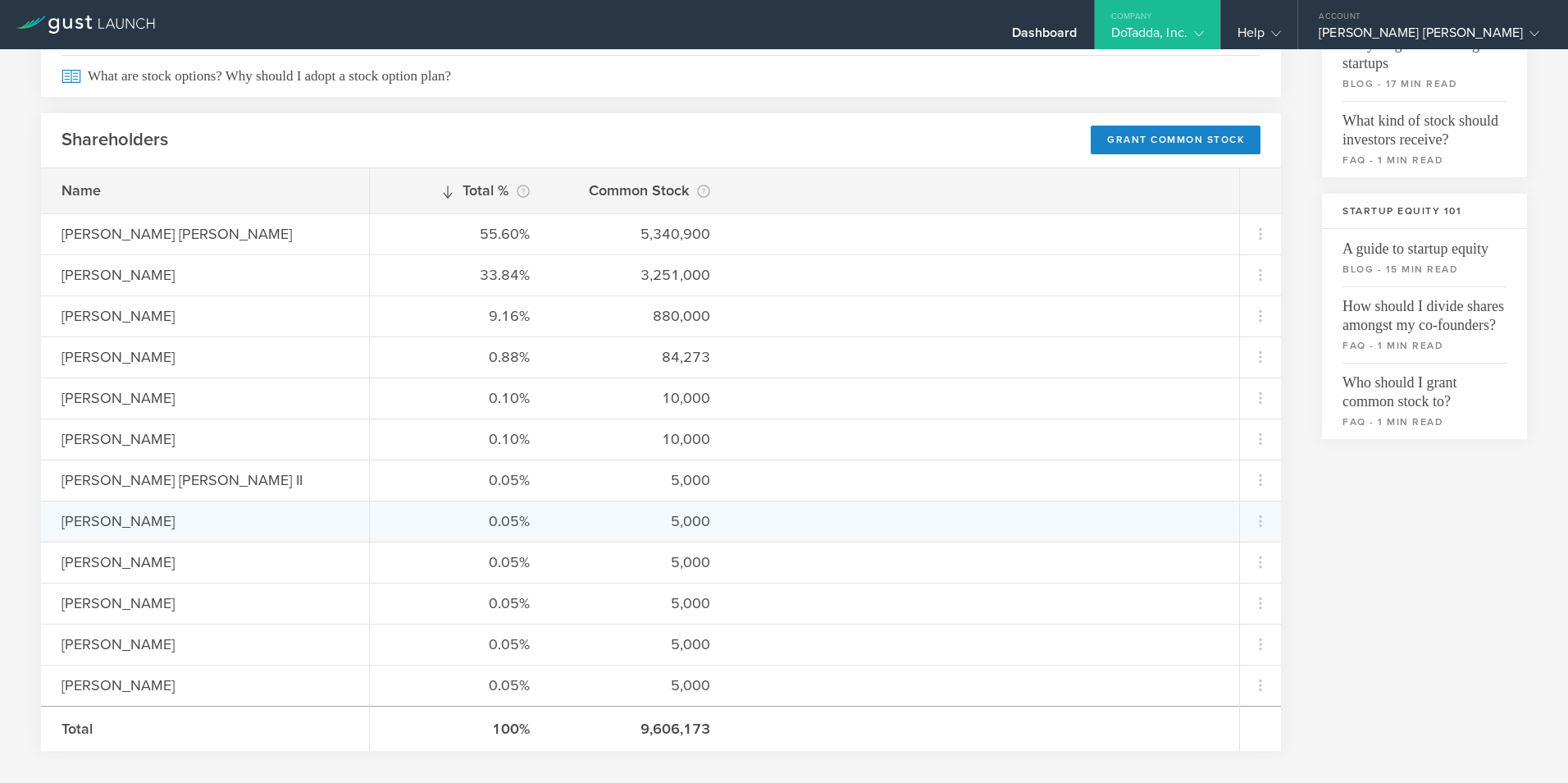
click at [764, 523] on div "0.05% 5,000" at bounding box center [803, 520] width 869 height 41
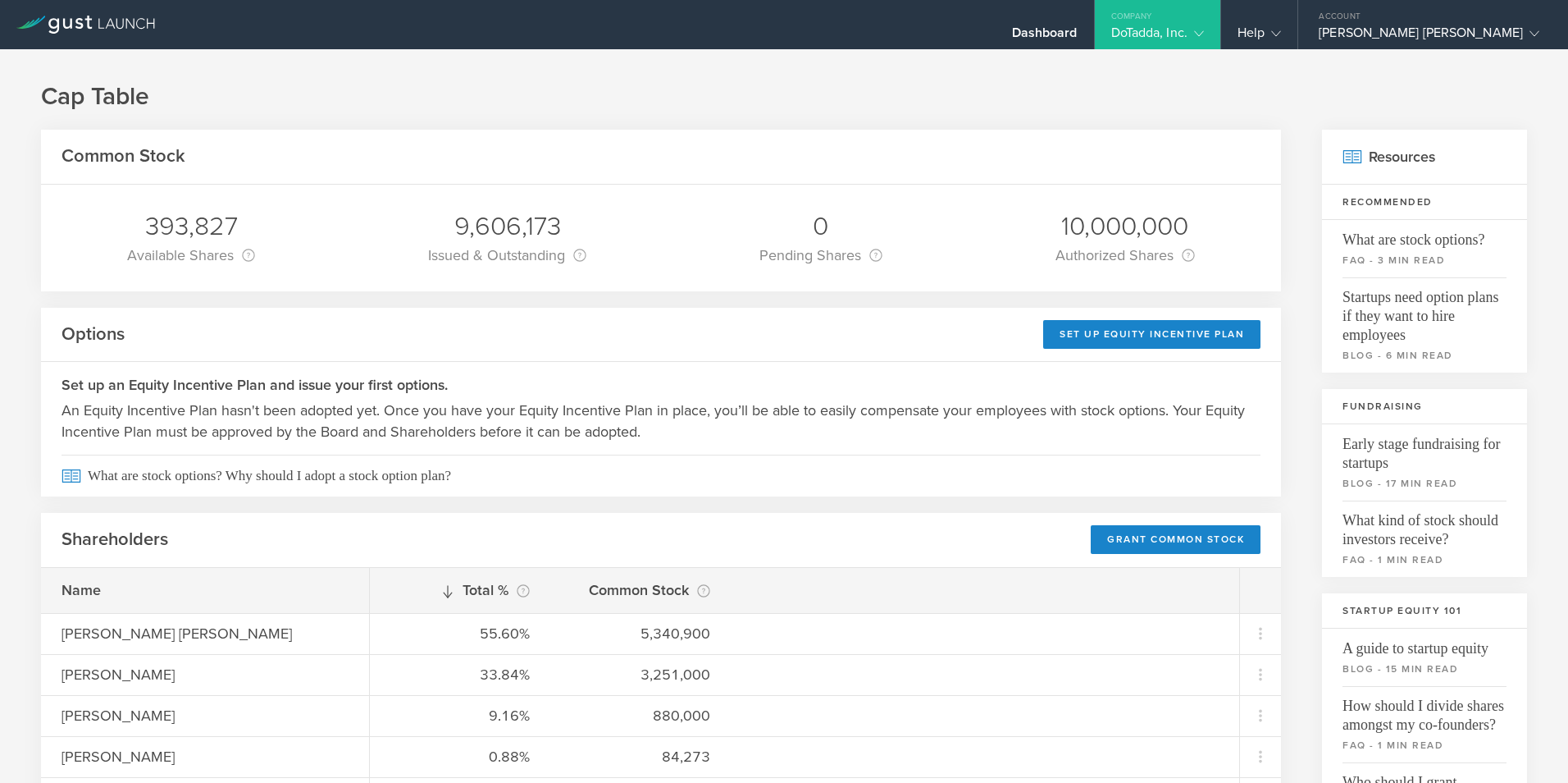
scroll to position [0, 0]
click at [1280, 30] on div "Help" at bounding box center [1259, 37] width 44 height 25
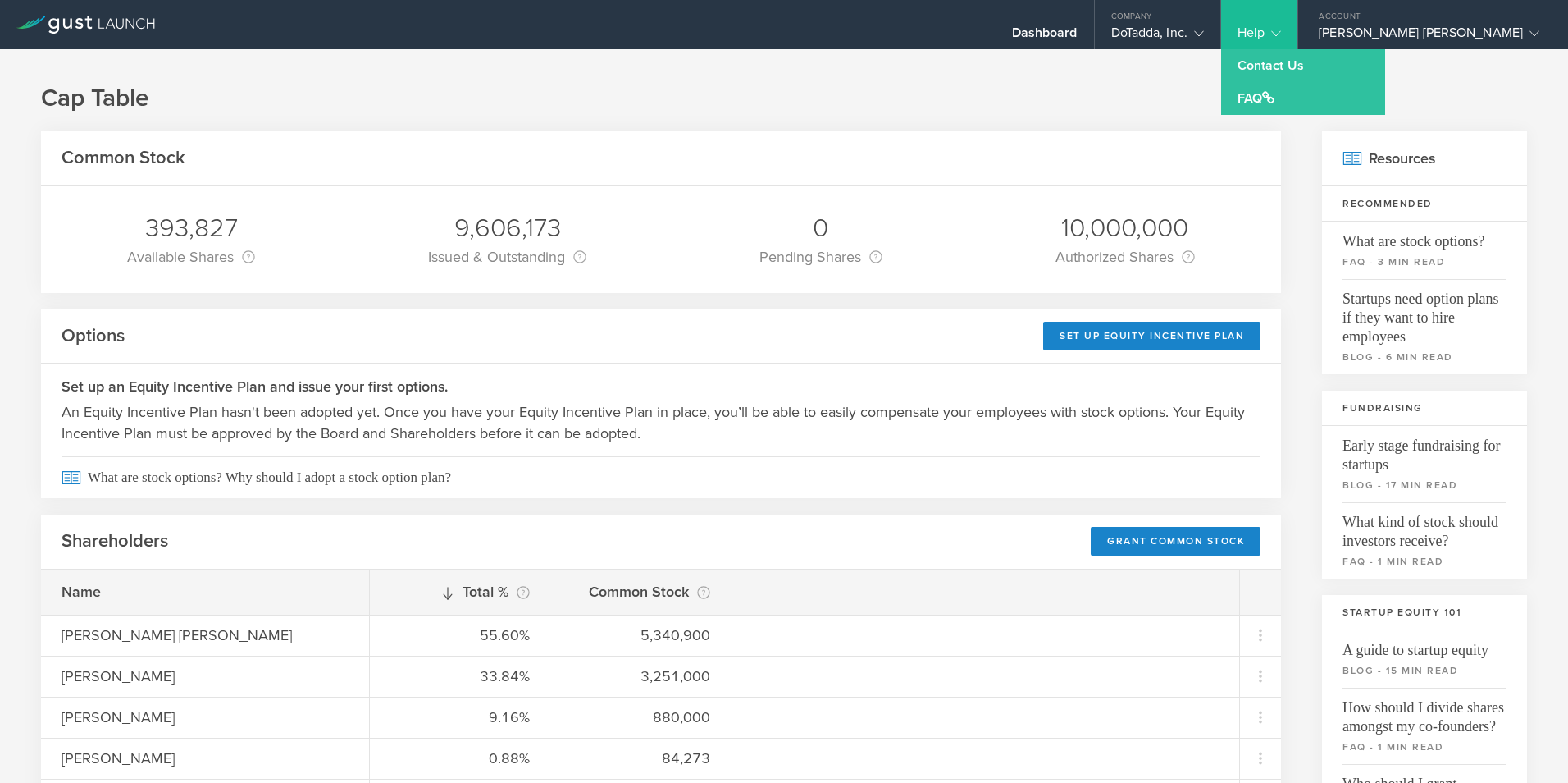
click at [978, 100] on h1 "Cap Table" at bounding box center [784, 98] width 1485 height 33
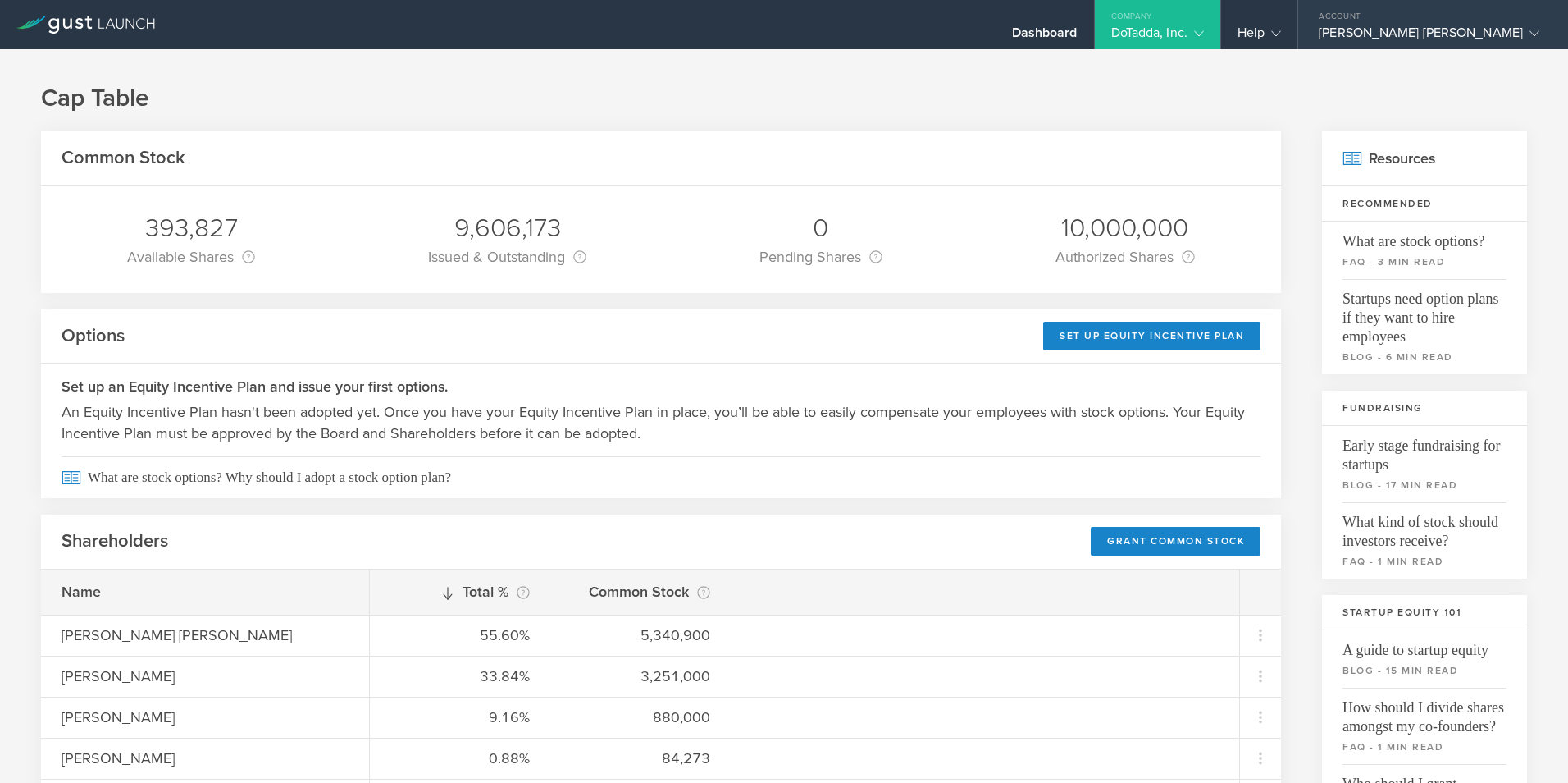
click at [1441, 30] on div "[PERSON_NAME] [PERSON_NAME]" at bounding box center [1429, 37] width 221 height 25
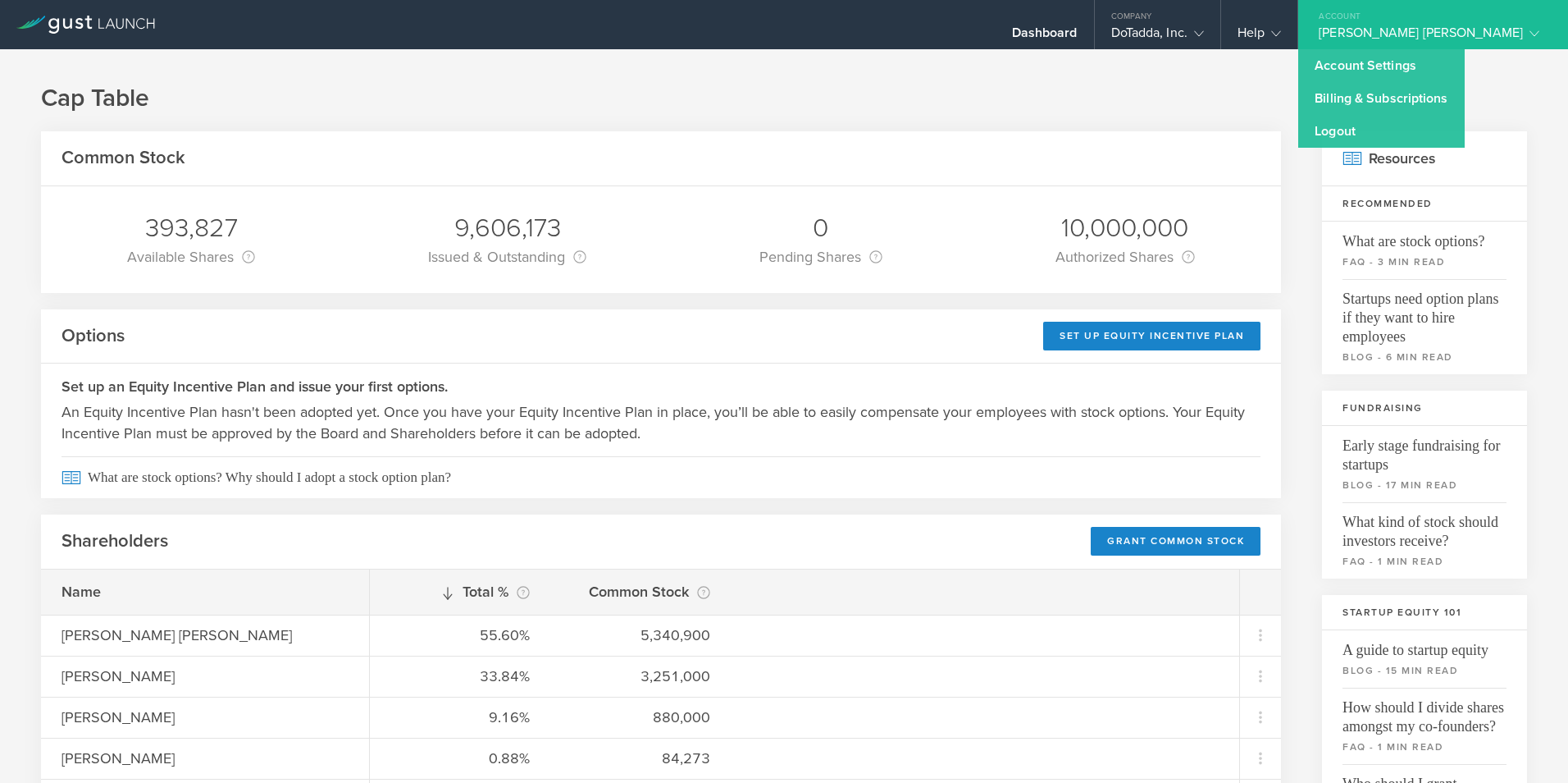
click at [1158, 84] on h1 "Cap Table" at bounding box center [784, 98] width 1485 height 33
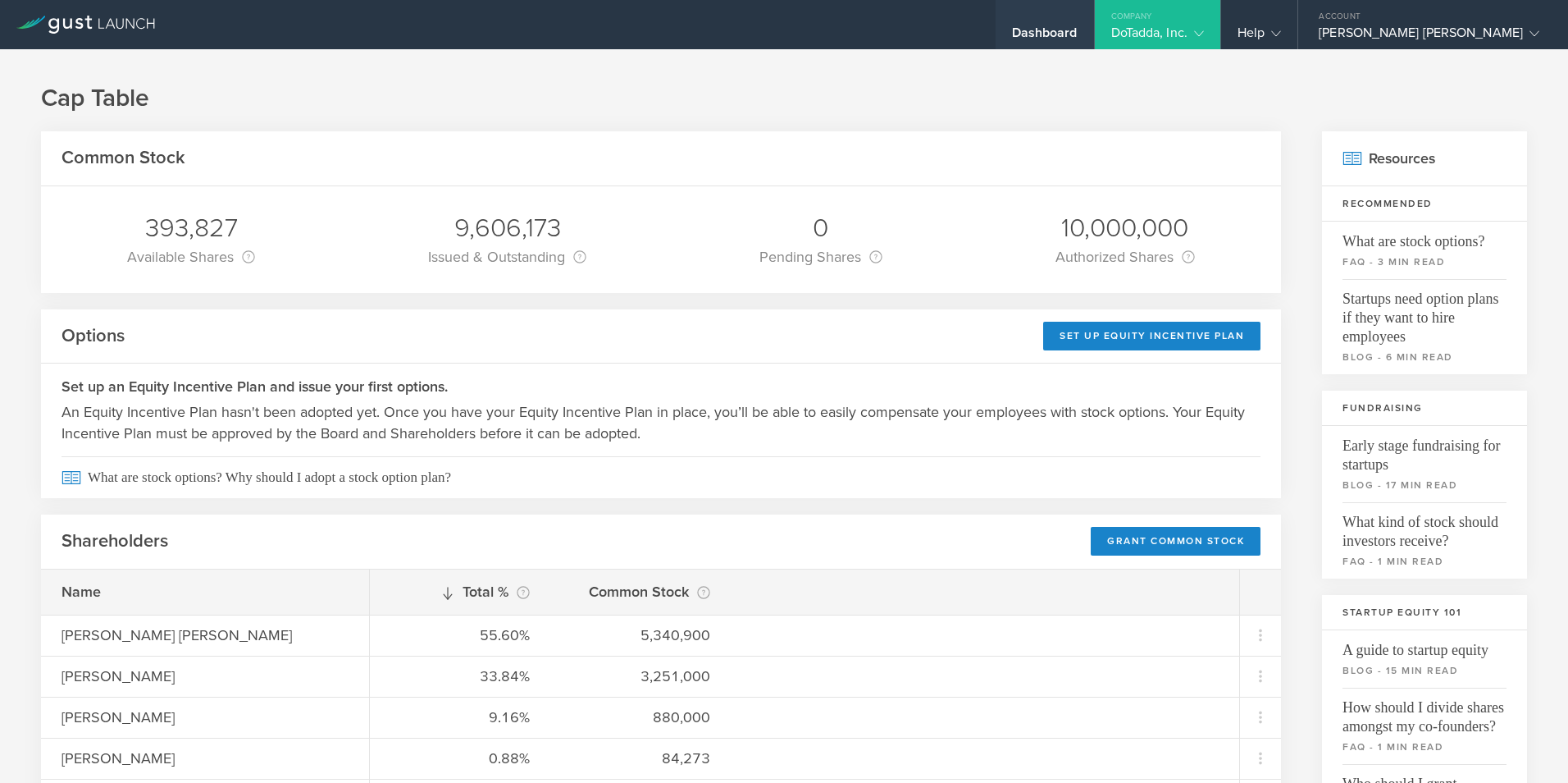
click at [1077, 27] on div "Dashboard" at bounding box center [1044, 37] width 66 height 25
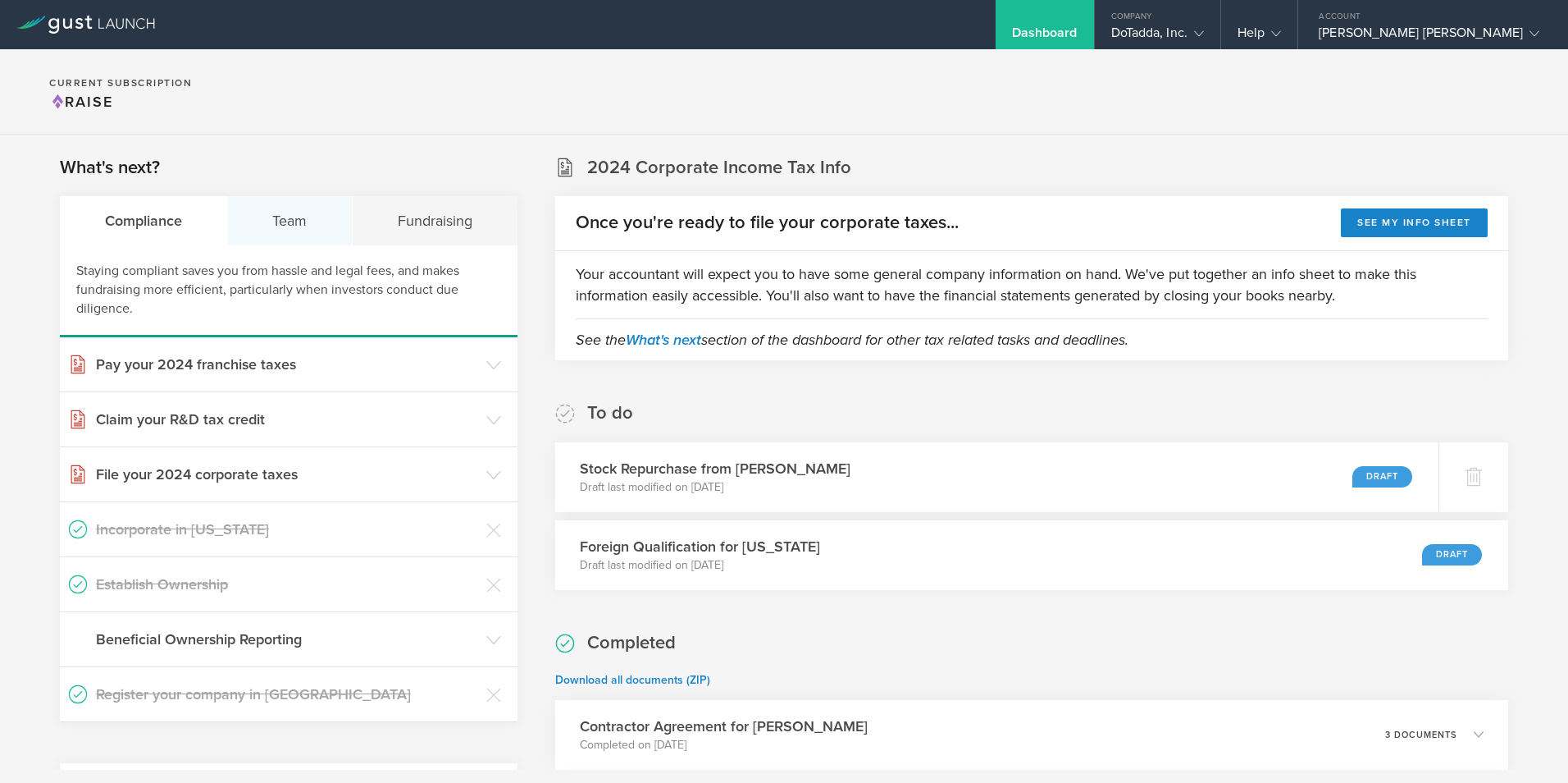
click at [292, 215] on div "Team" at bounding box center [291, 220] width 125 height 49
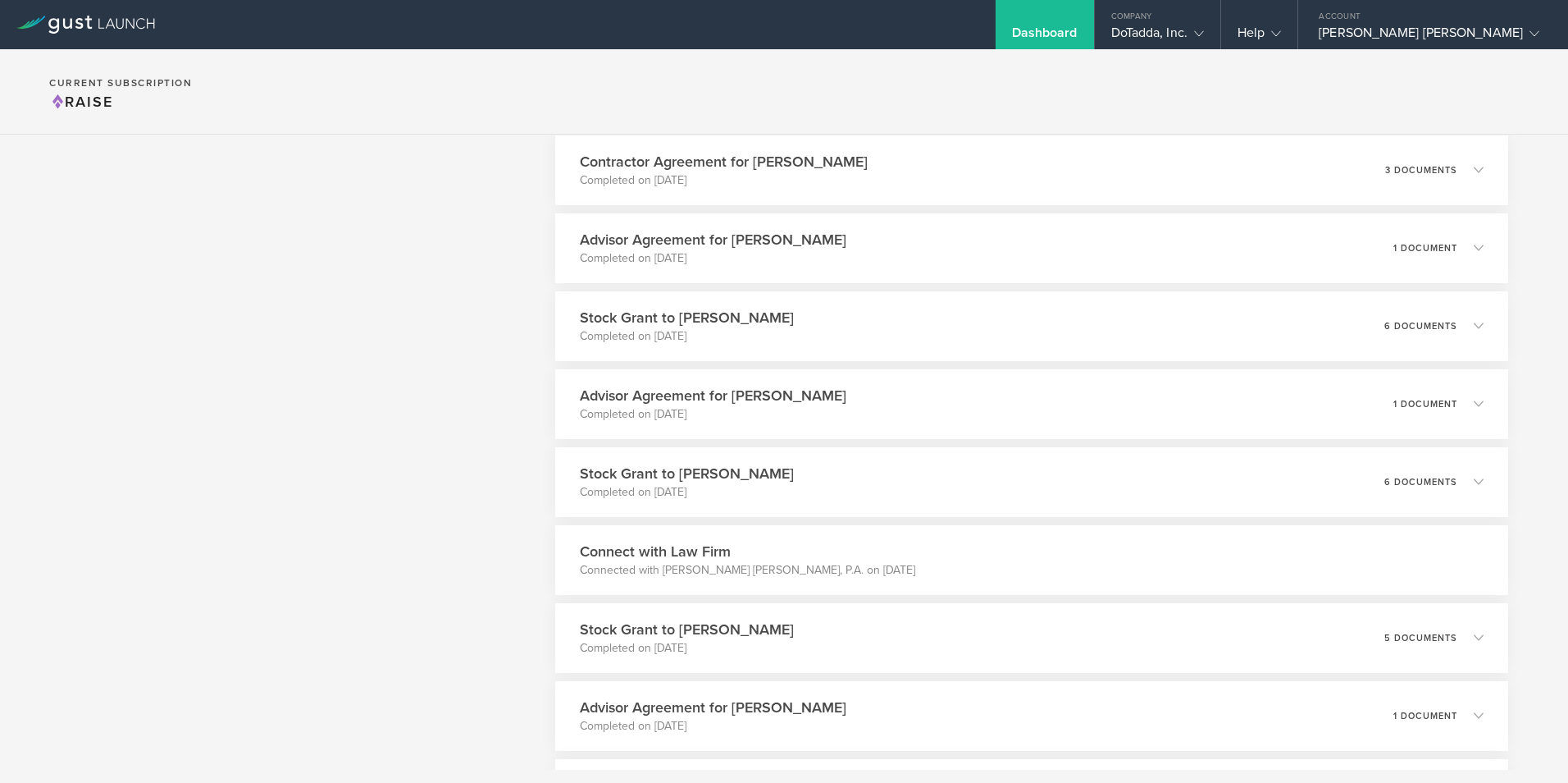
scroll to position [1968, 0]
click at [1395, 477] on p "6 documents" at bounding box center [1429, 479] width 75 height 9
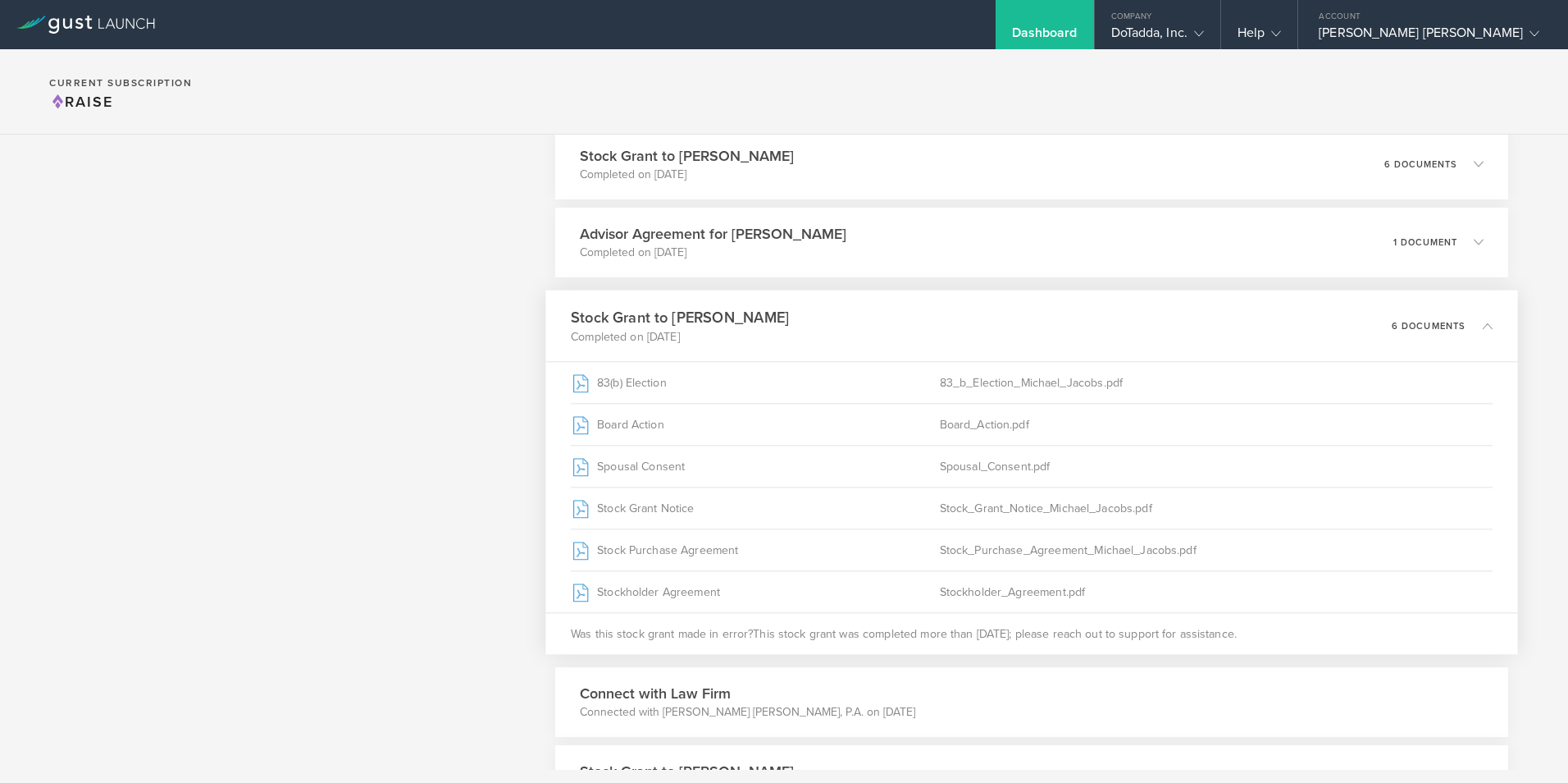
scroll to position [2216, 0]
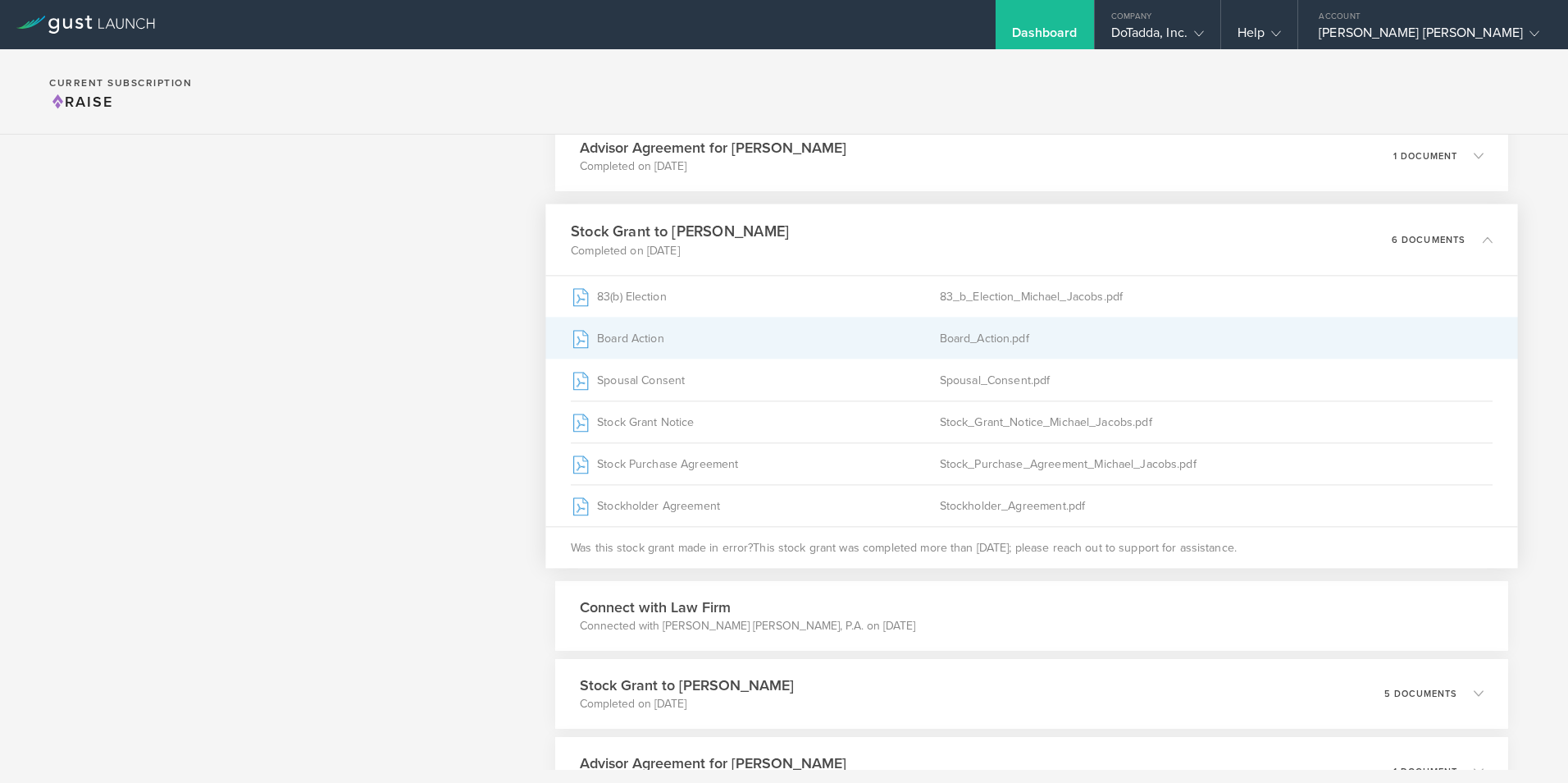
click at [644, 338] on div "Board Action" at bounding box center [755, 338] width 369 height 41
click at [637, 340] on div "Board Action" at bounding box center [755, 338] width 369 height 41
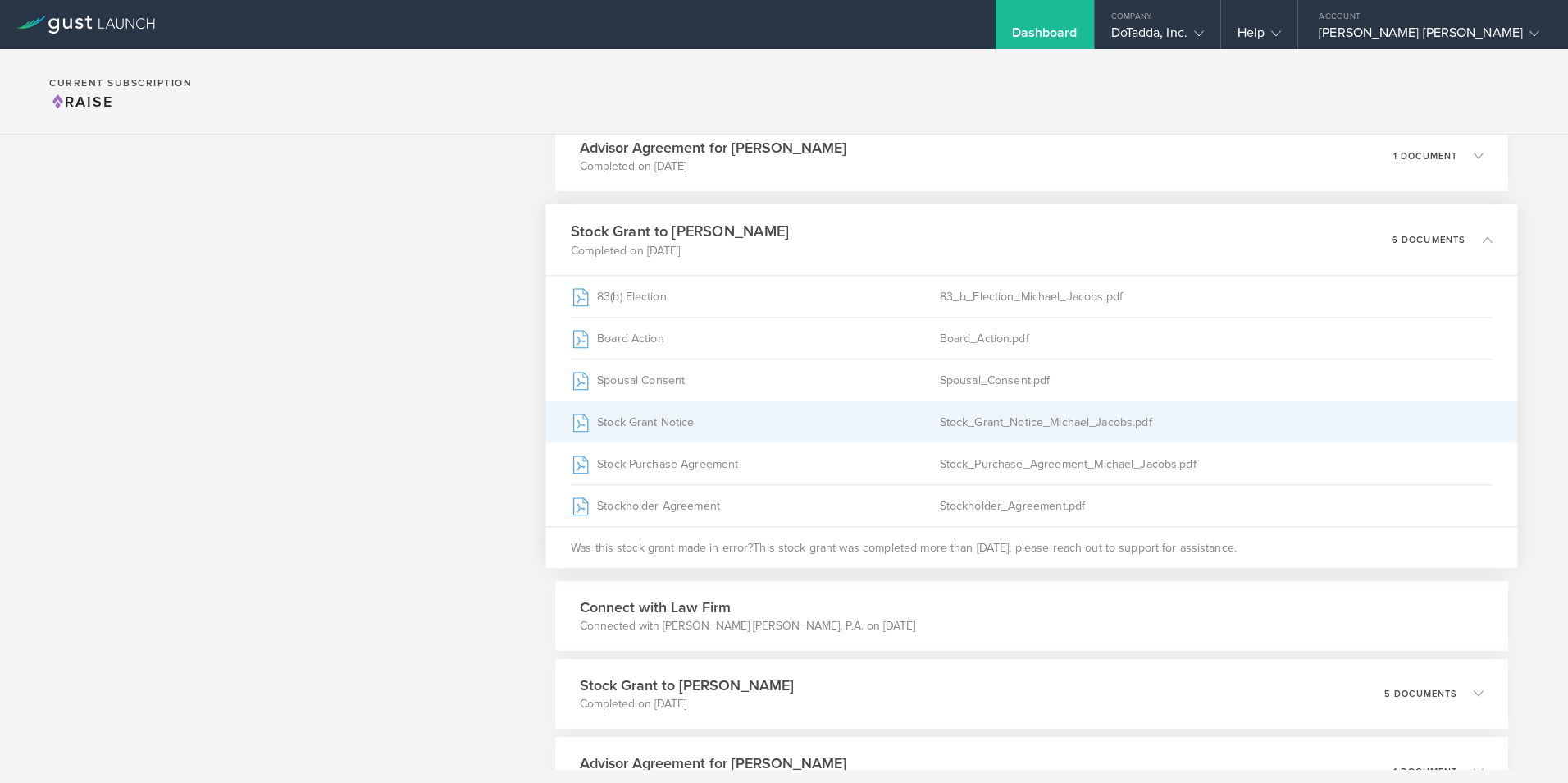
click at [737, 421] on div "Stock Grant Notice" at bounding box center [755, 421] width 369 height 41
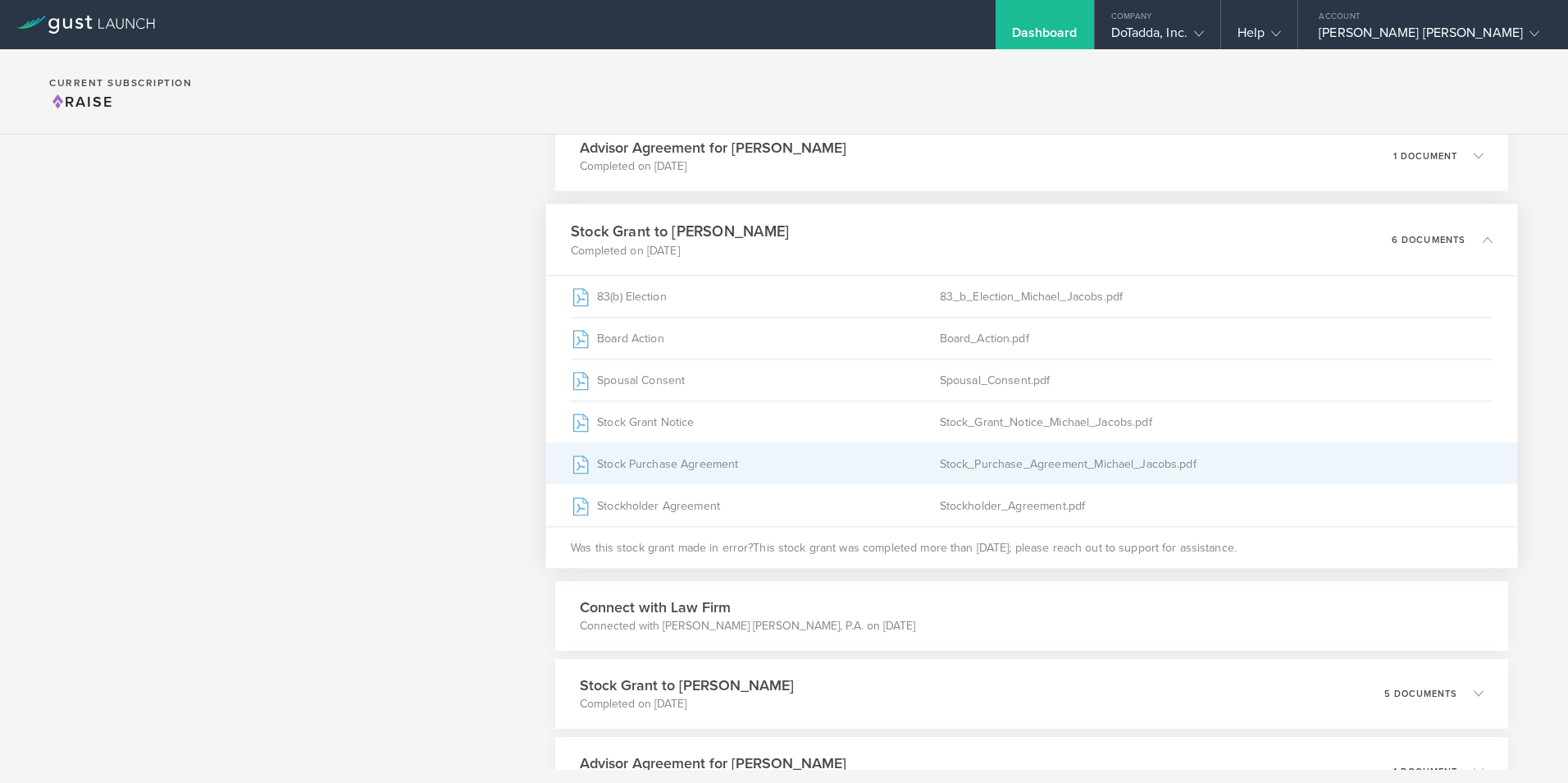
click at [695, 461] on div "Stock Purchase Agreement" at bounding box center [755, 463] width 369 height 41
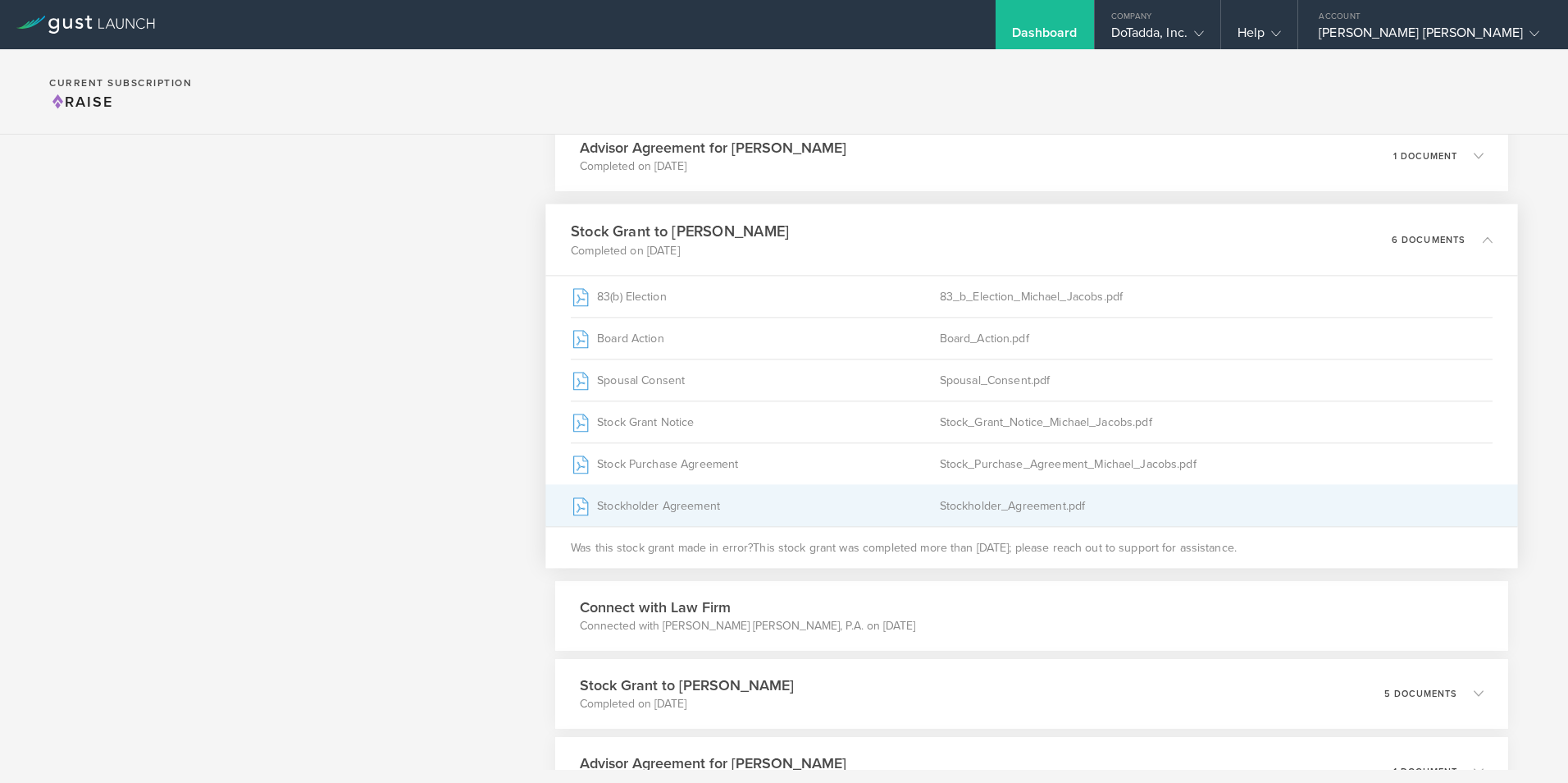
click at [672, 499] on div "Stockholder Agreement" at bounding box center [755, 505] width 369 height 41
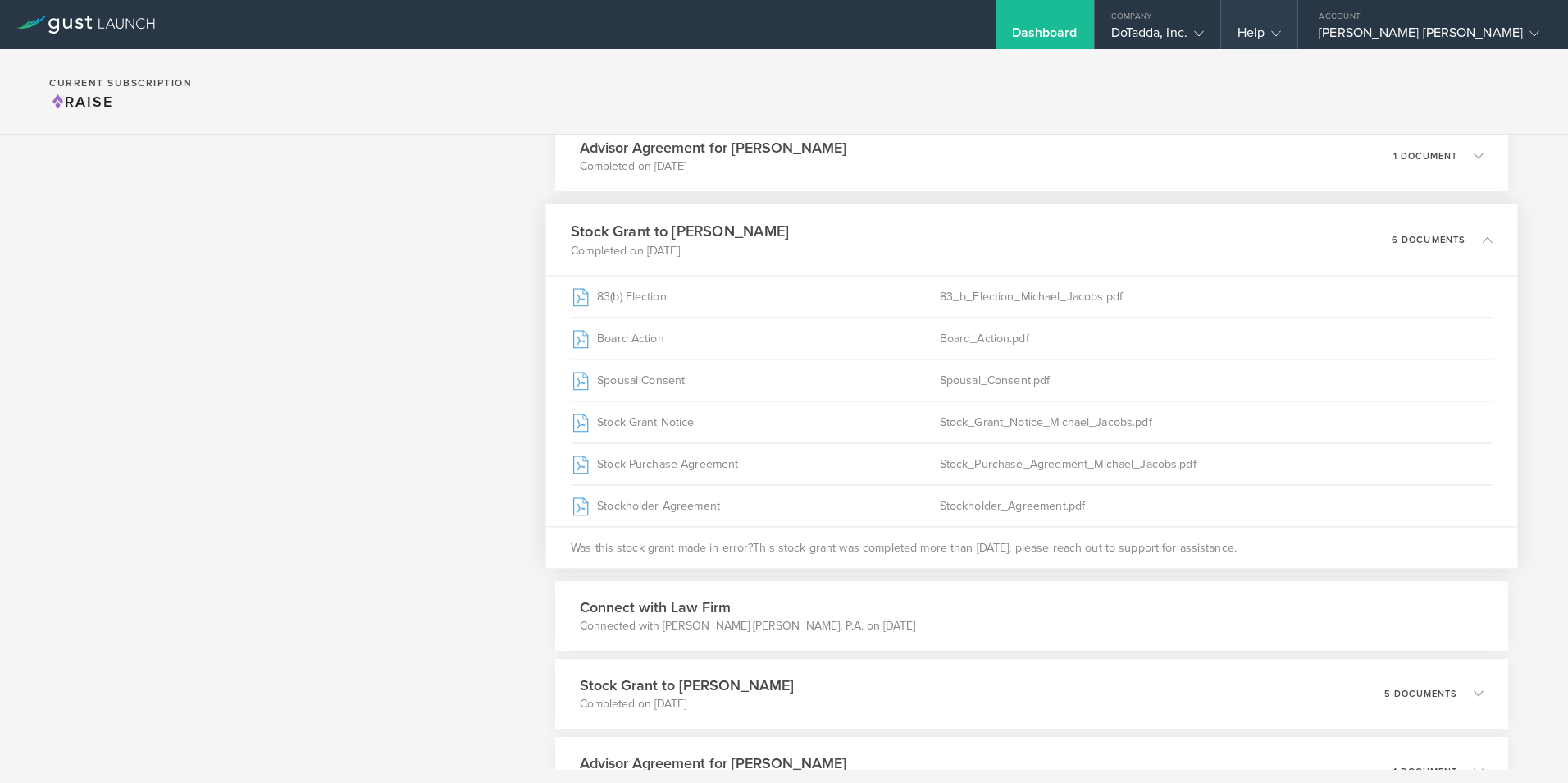
click at [1280, 28] on div "Help" at bounding box center [1259, 37] width 44 height 25
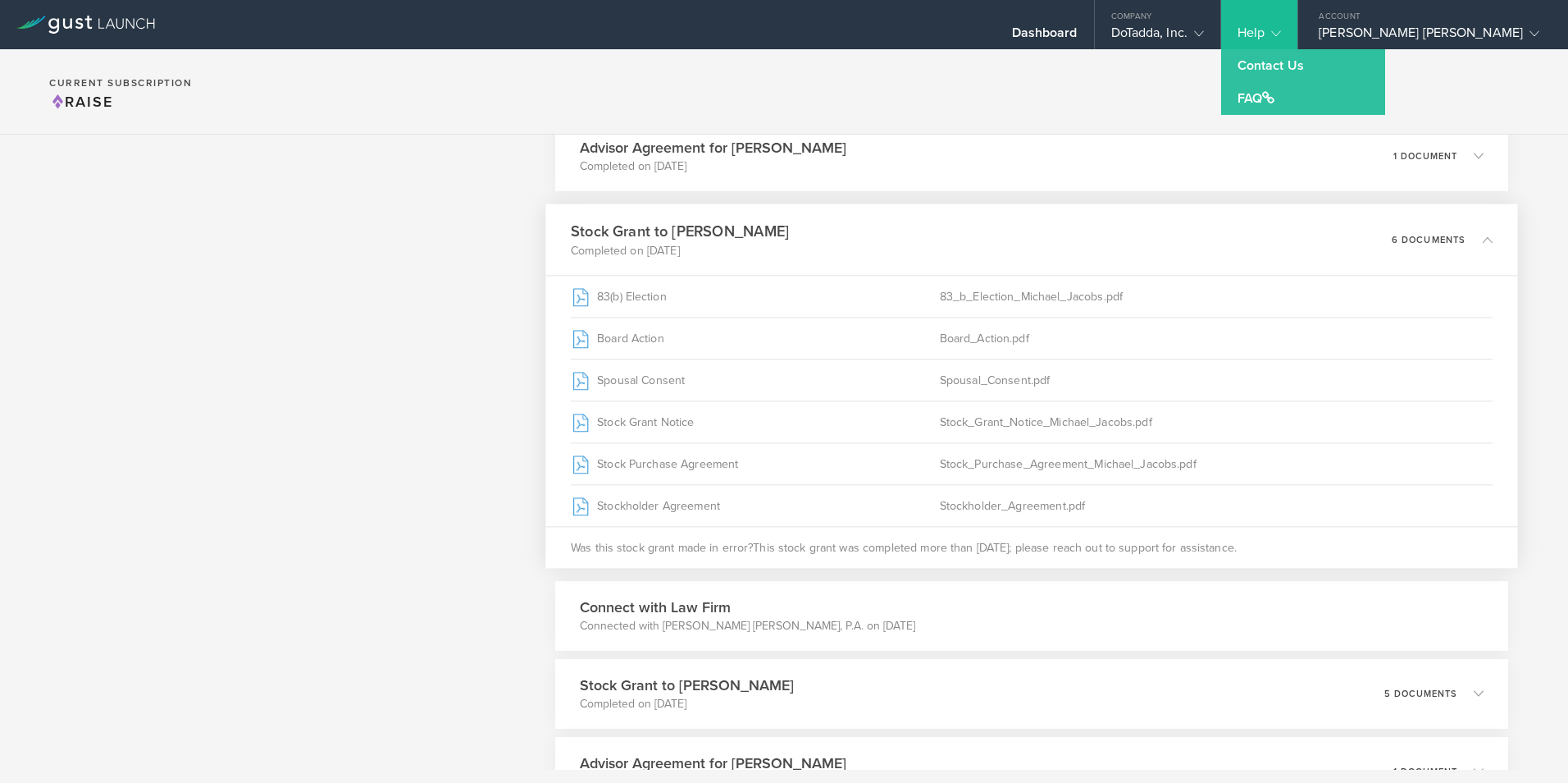
drag, startPoint x: 1173, startPoint y: 69, endPoint x: 1240, endPoint y: 82, distance: 68.2
click at [1173, 69] on section "Current Subscription Raise" at bounding box center [784, 92] width 1568 height 86
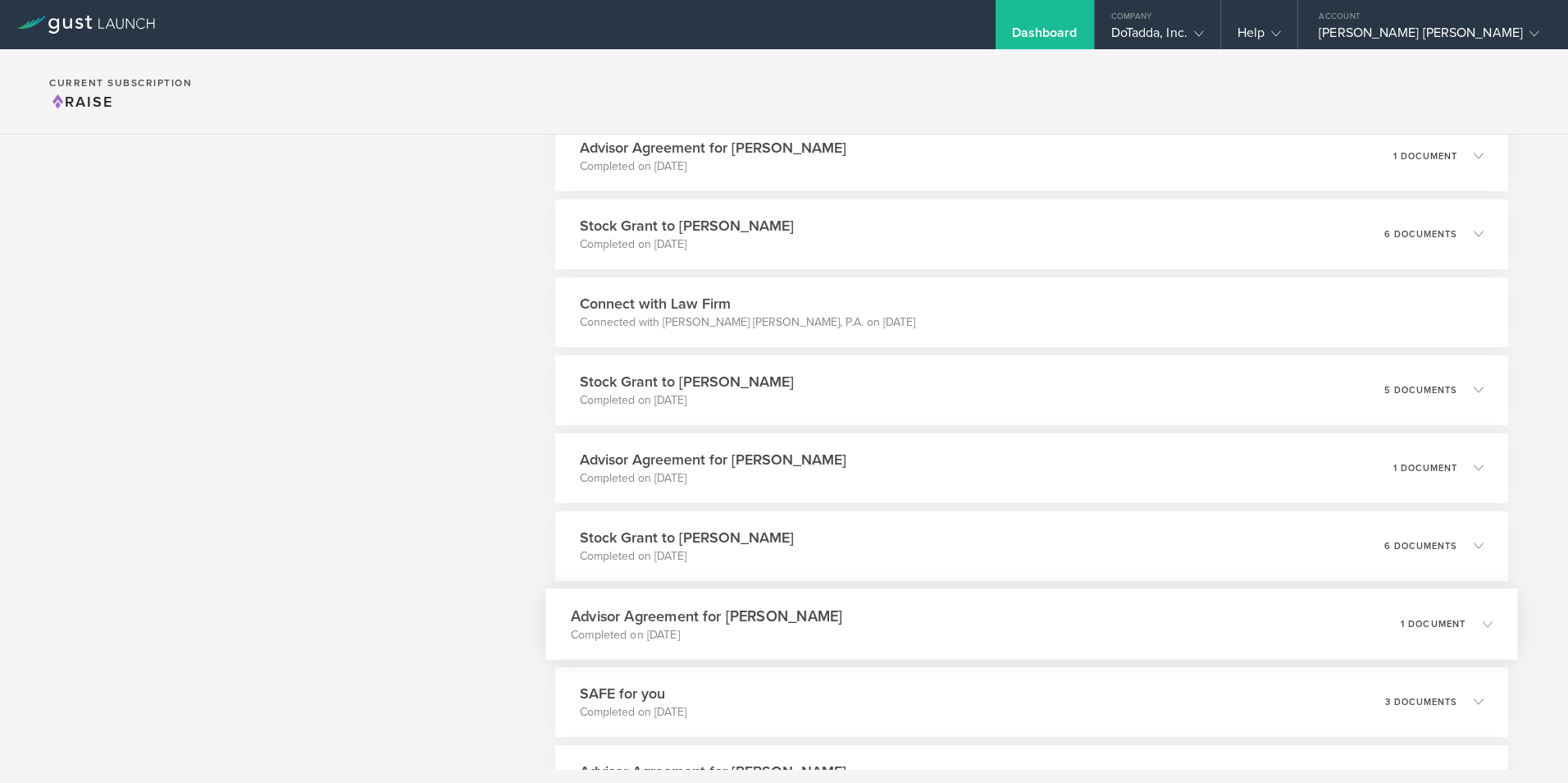
click at [794, 612] on h3 "Advisor Agreement for [PERSON_NAME]" at bounding box center [706, 616] width 272 height 22
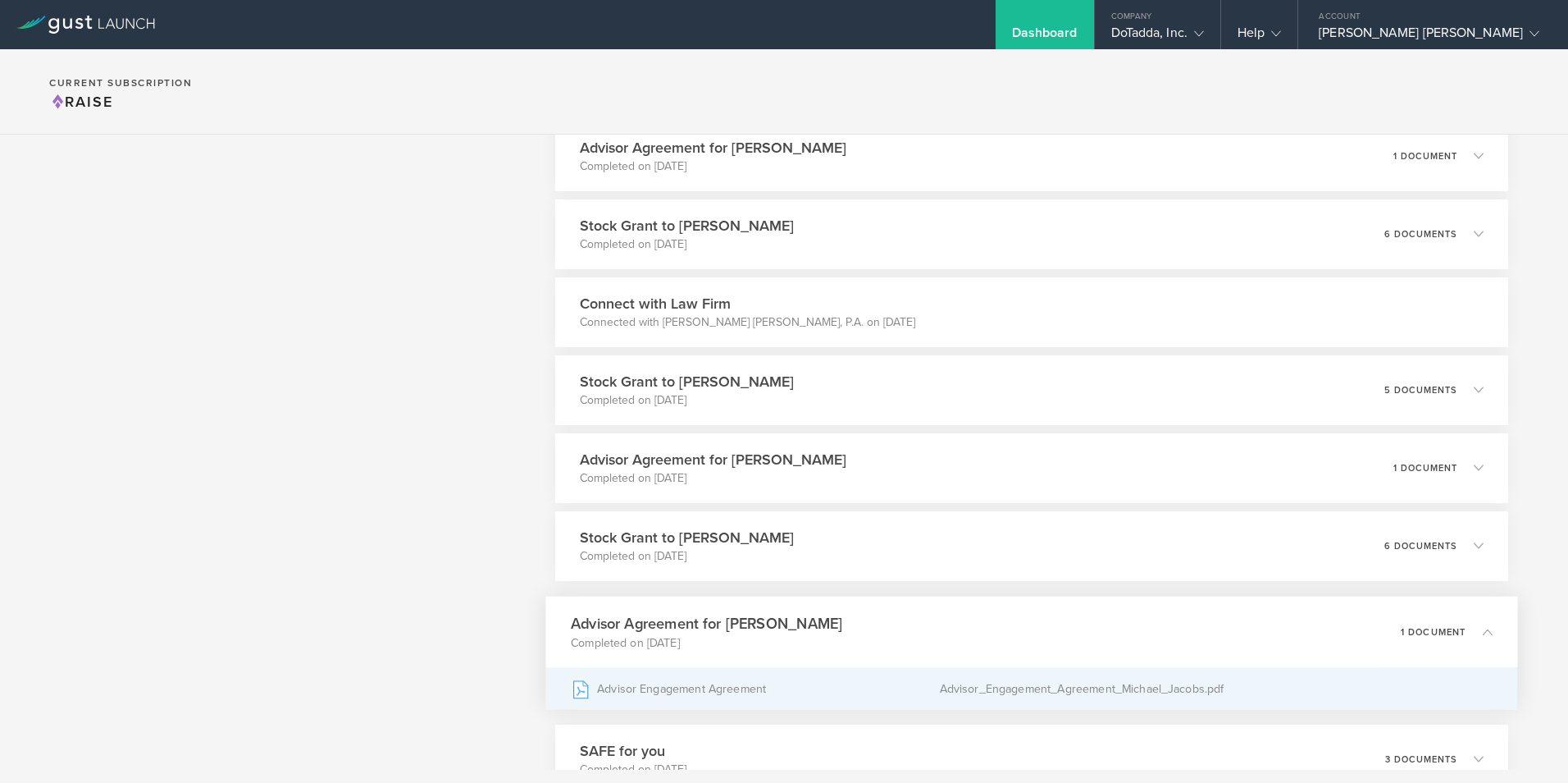
click at [857, 693] on div "Advisor Engagement Agreement" at bounding box center [755, 687] width 369 height 41
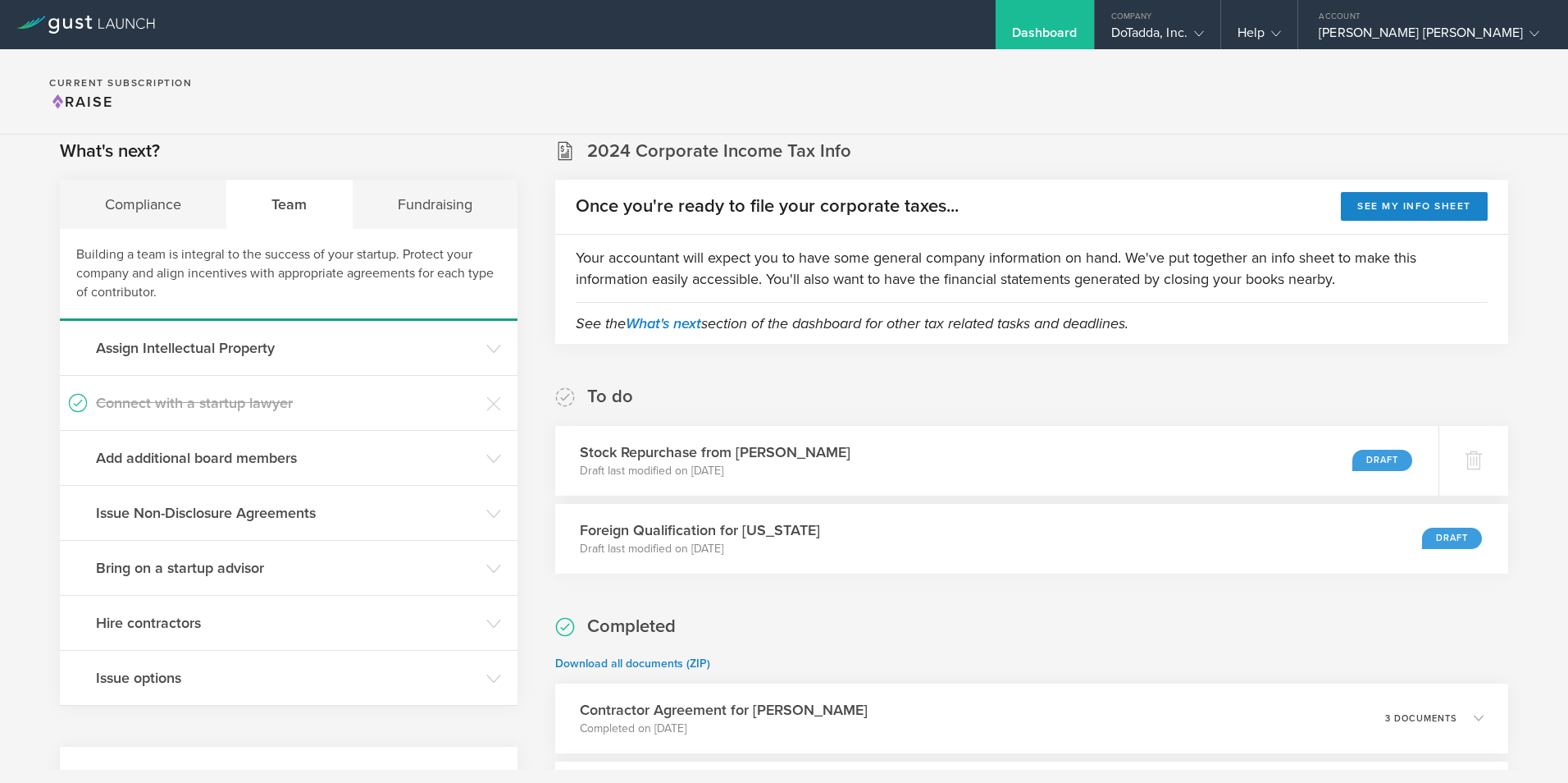
scroll to position [0, 0]
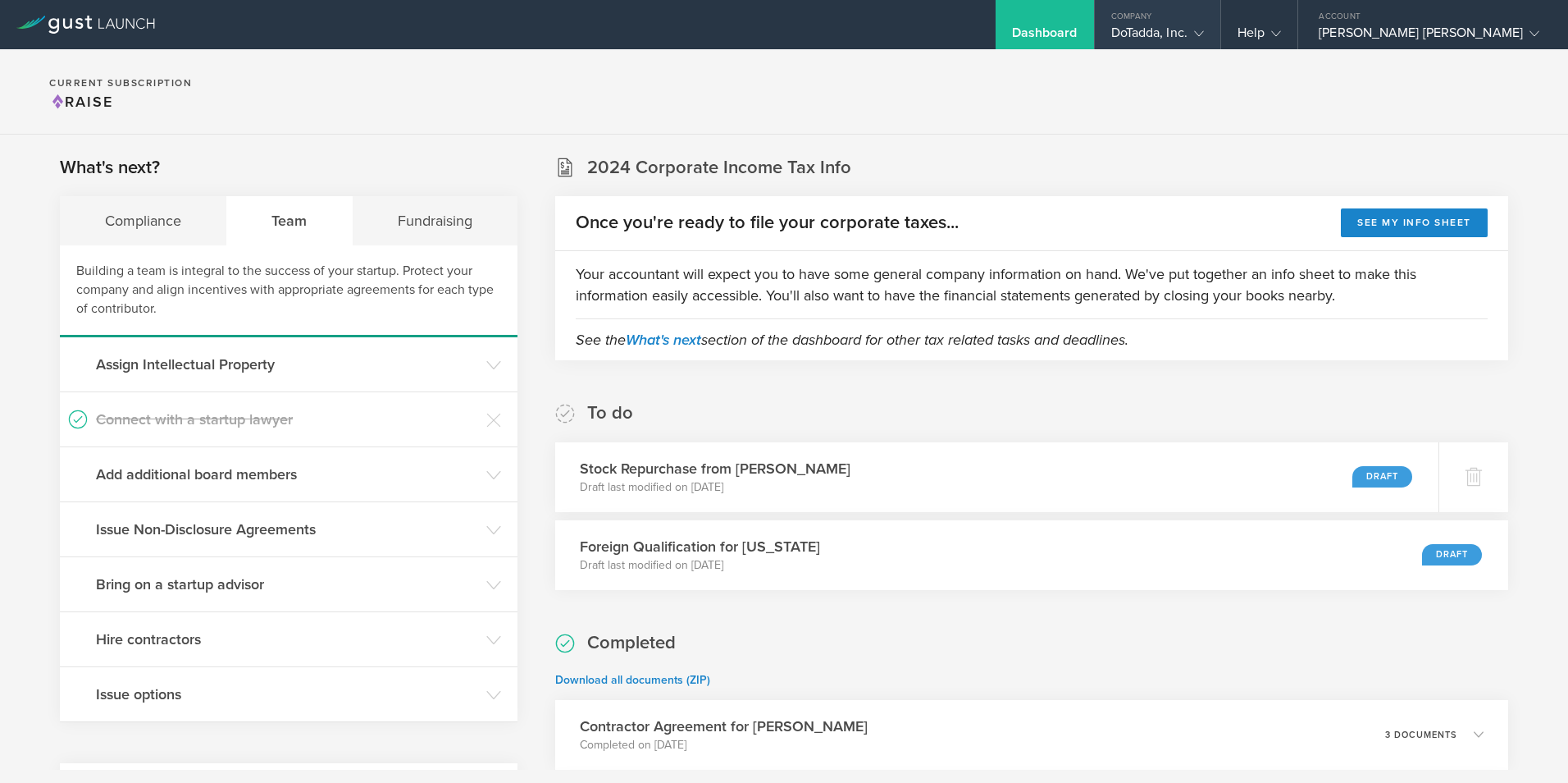
click at [1204, 34] on div "DoTadda, Inc." at bounding box center [1157, 37] width 93 height 25
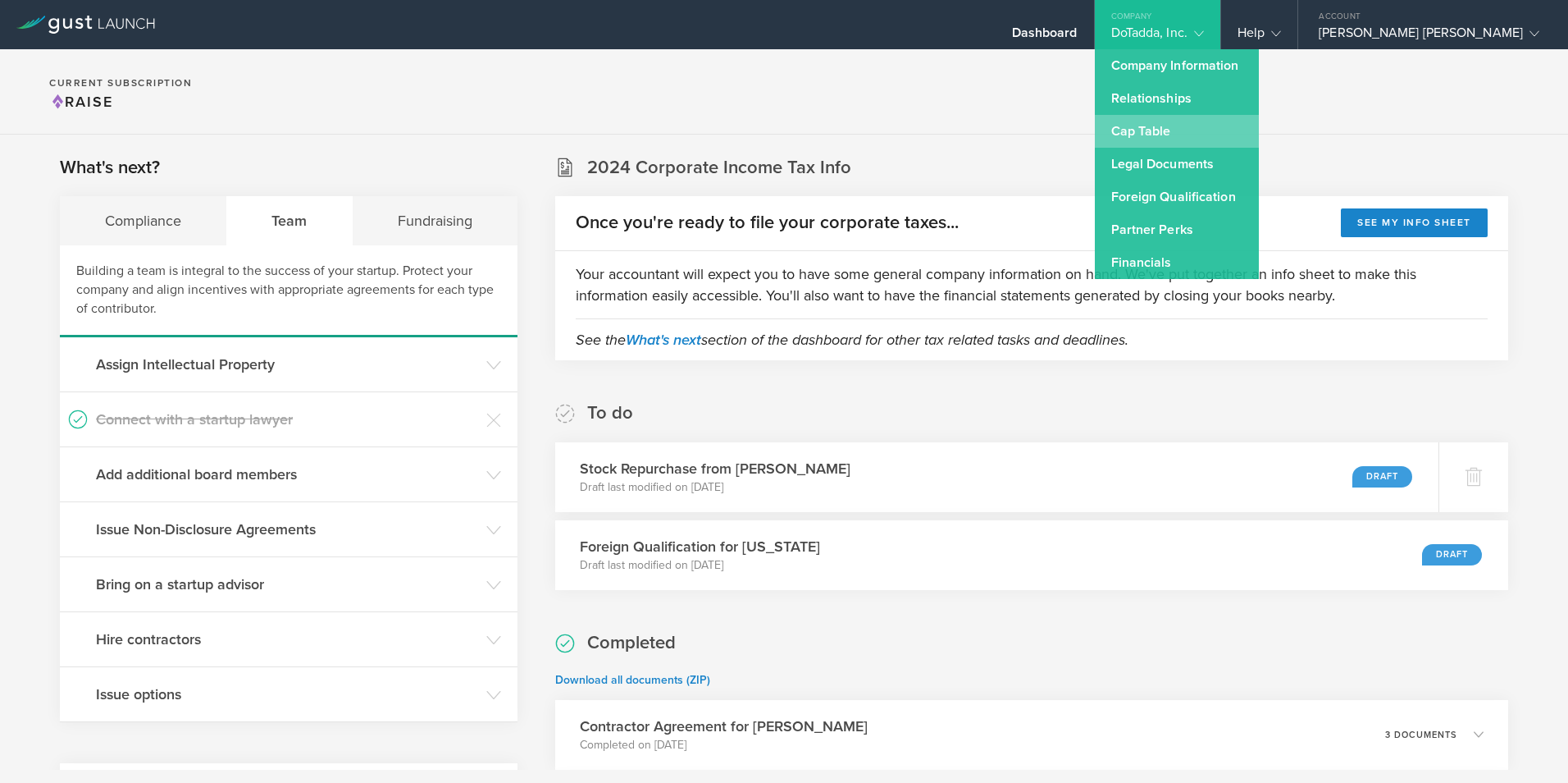
click at [1223, 136] on link "Cap Table" at bounding box center [1176, 130] width 164 height 33
